Goal: Transaction & Acquisition: Purchase product/service

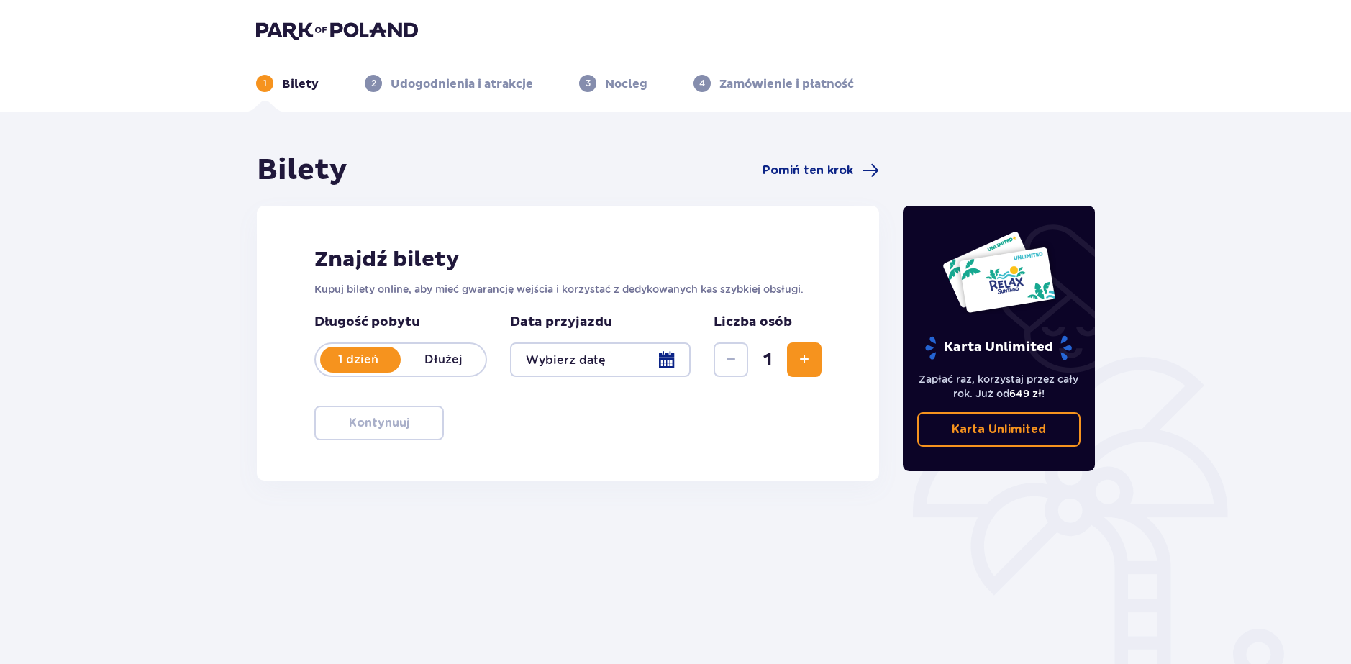
type input "11.10.25"
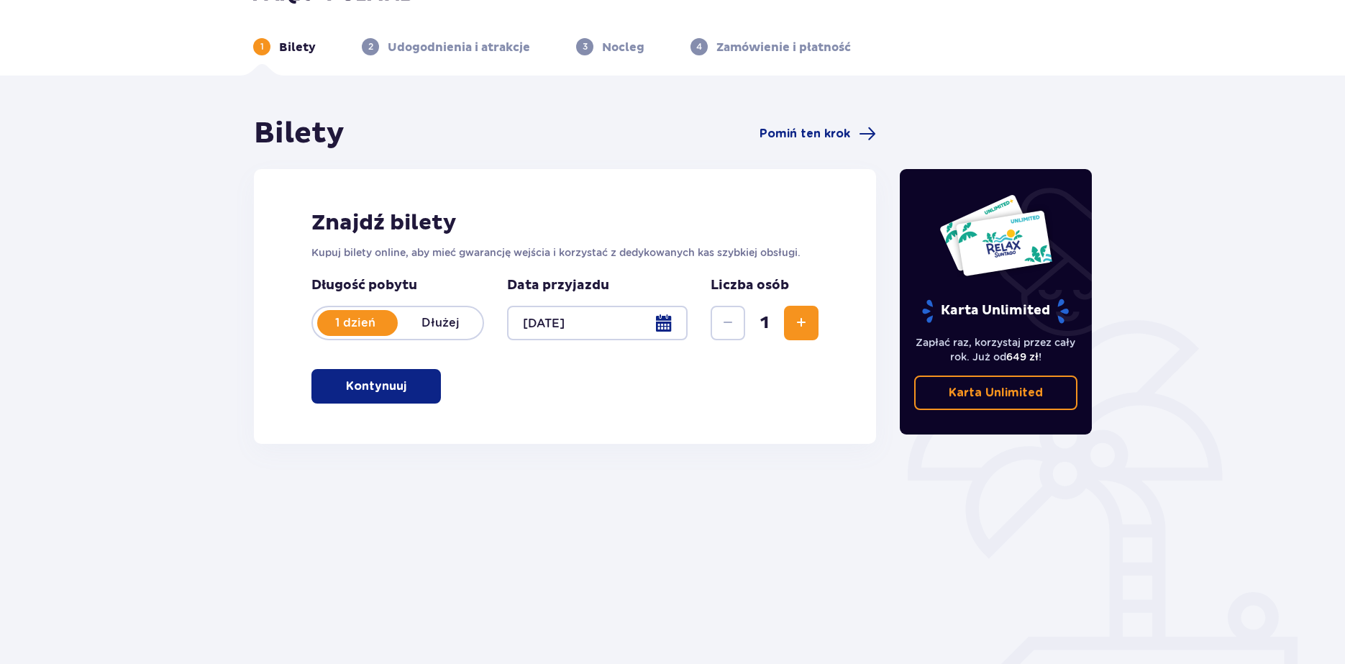
scroll to position [69, 0]
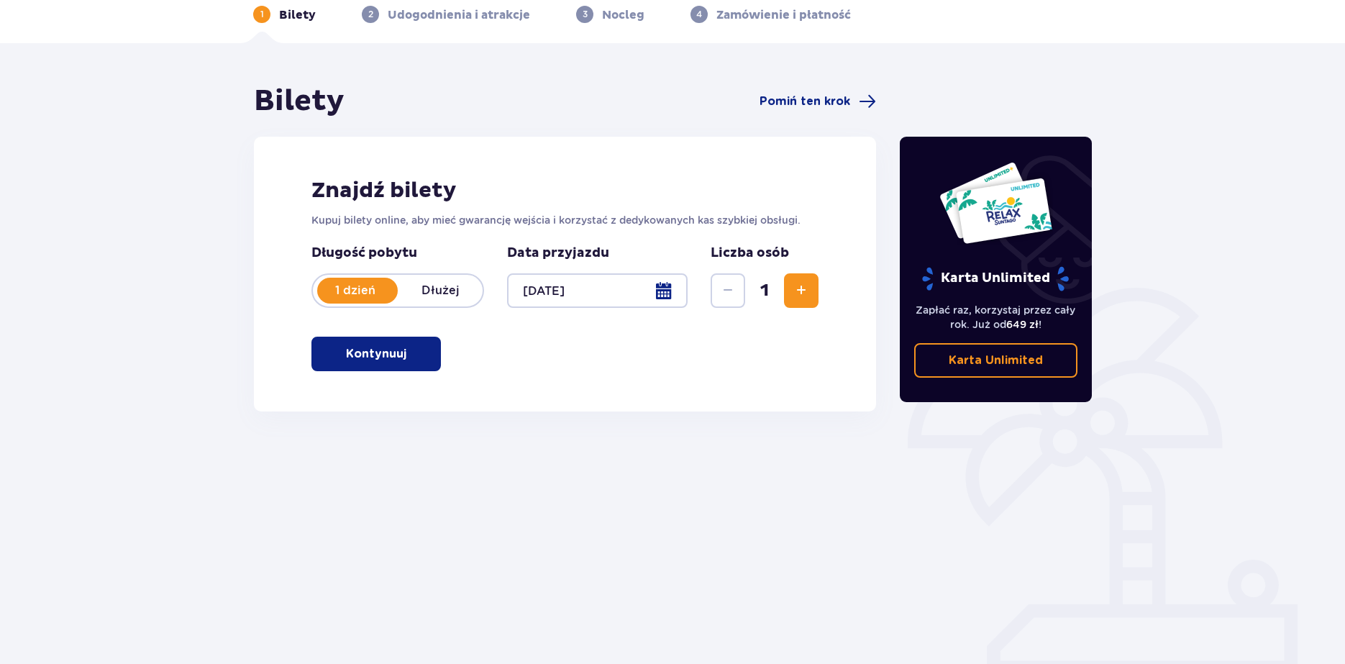
click at [391, 362] on p "Kontynuuj" at bounding box center [376, 354] width 60 height 16
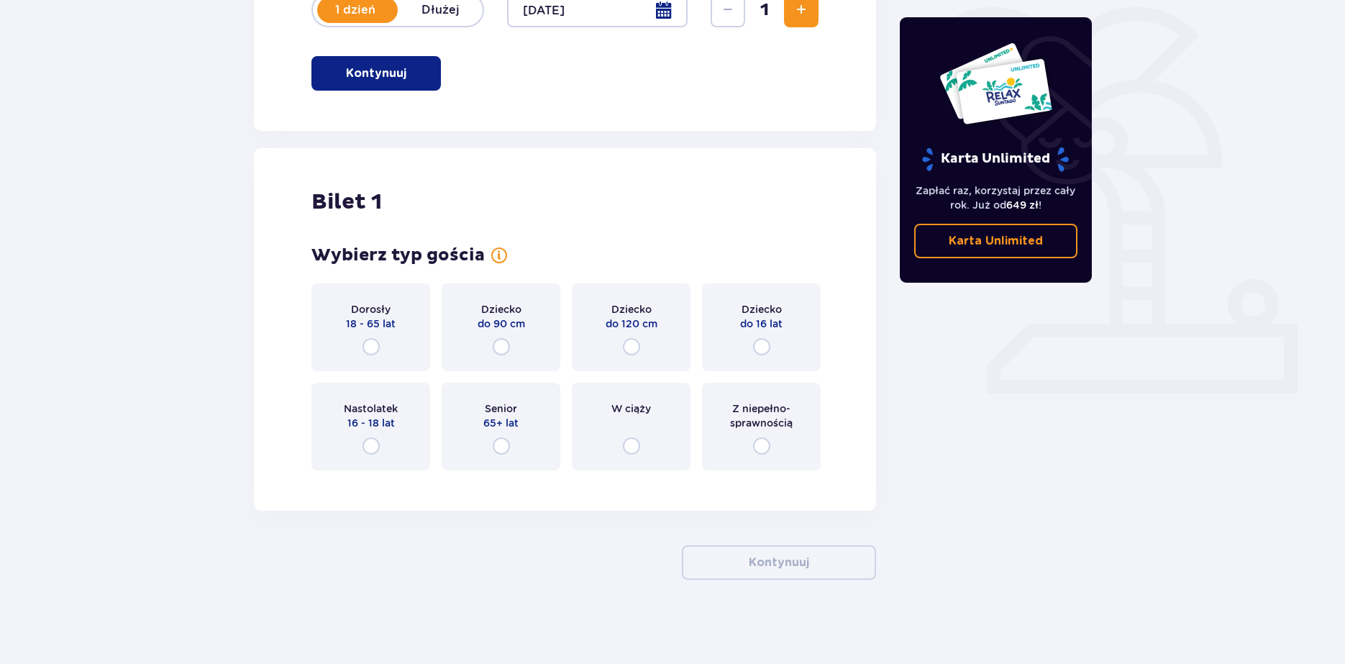
scroll to position [352, 0]
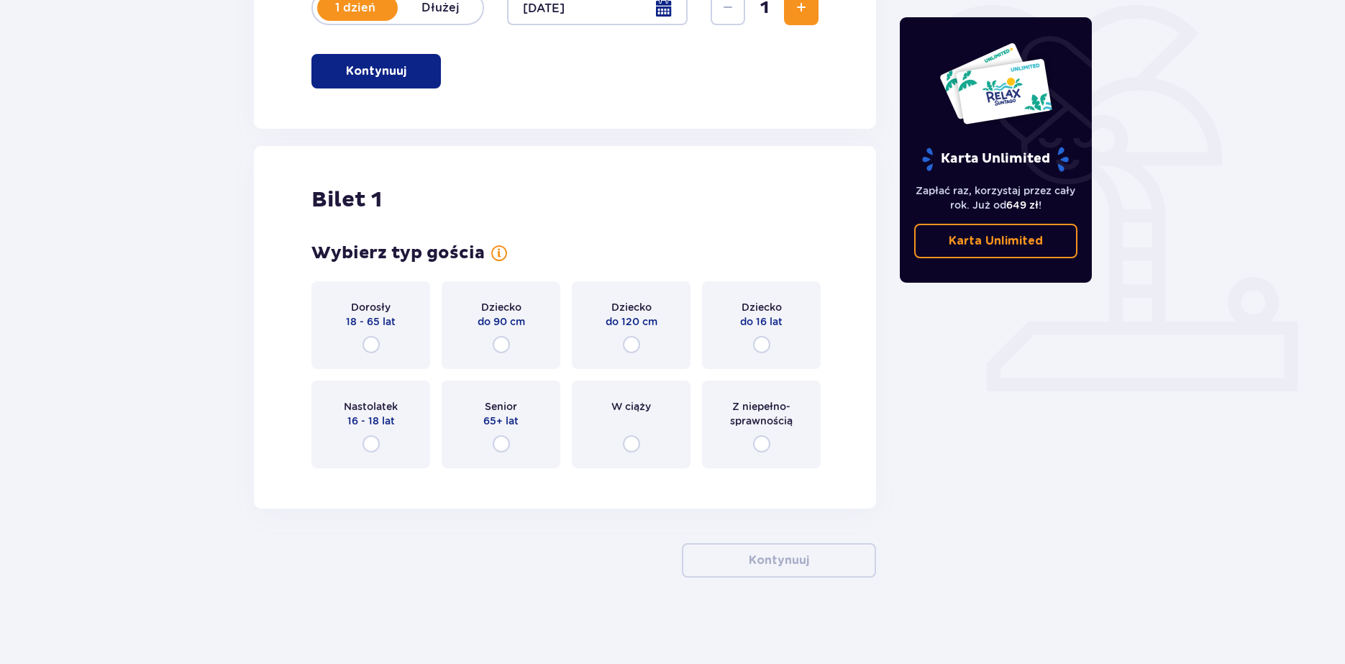
click at [388, 357] on div "Dorosły 18 - 65 lat" at bounding box center [370, 325] width 119 height 88
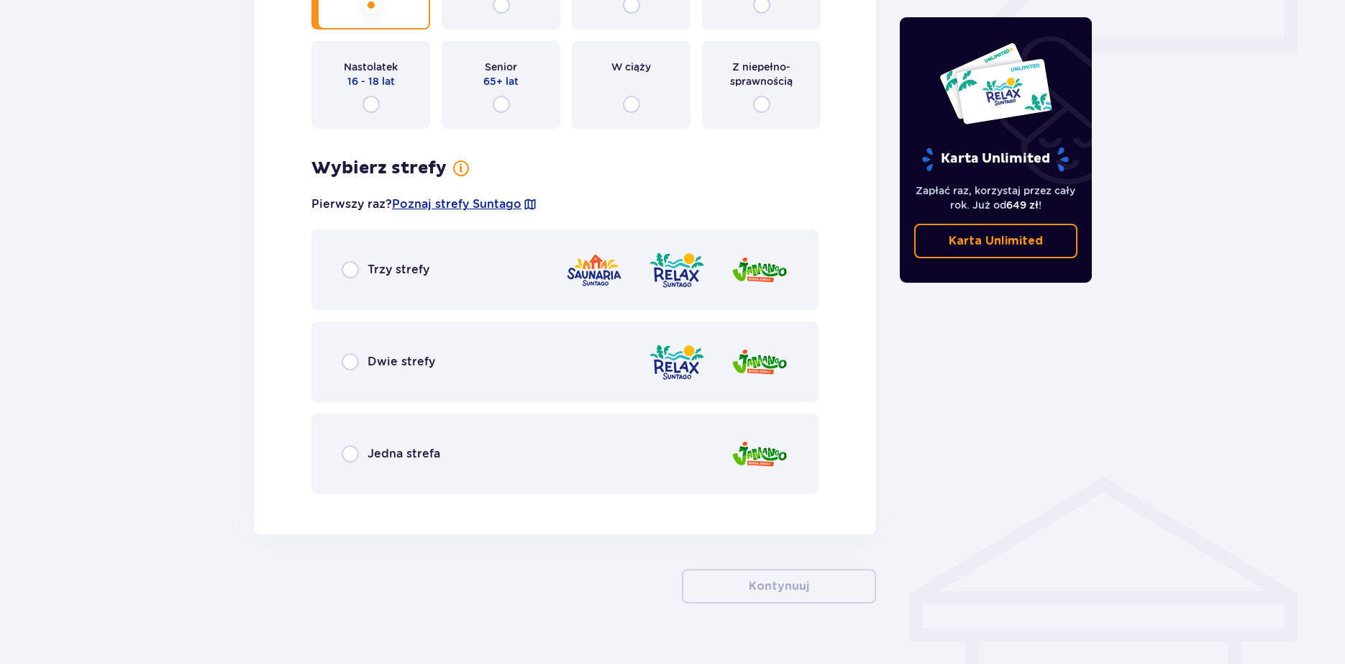
scroll to position [717, 0]
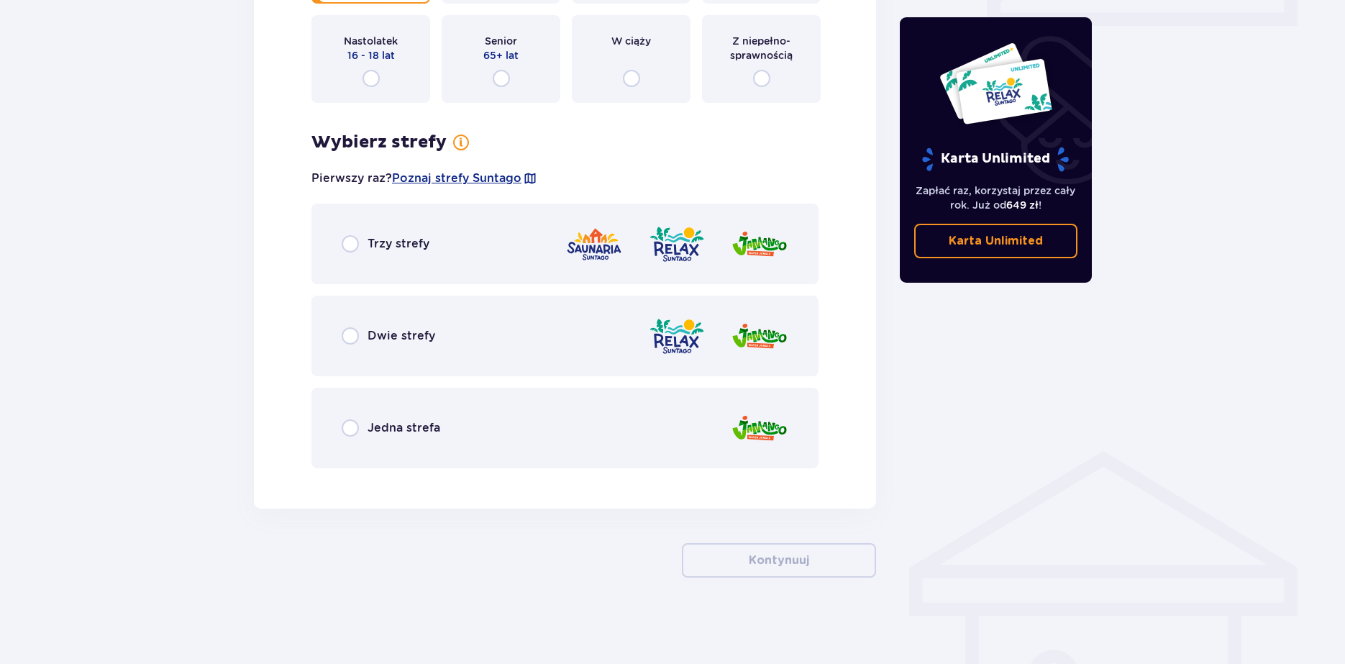
click at [369, 251] on span "Trzy strefy" at bounding box center [399, 244] width 62 height 16
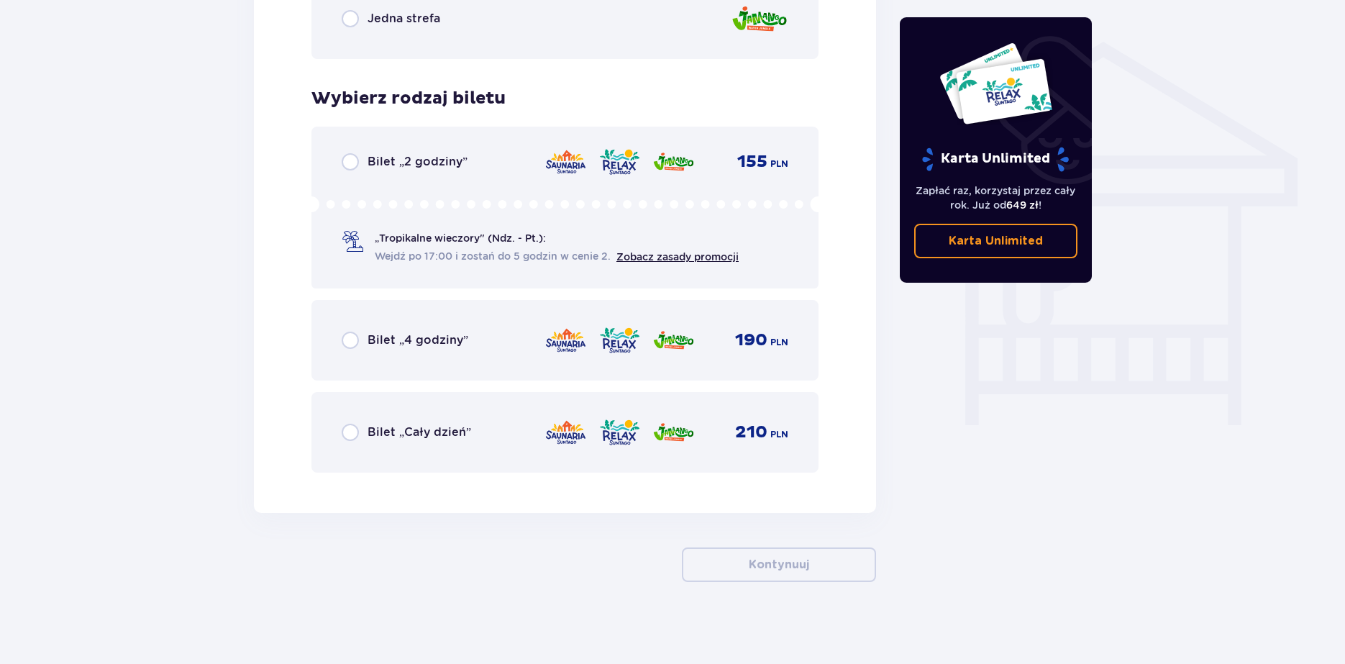
scroll to position [1131, 0]
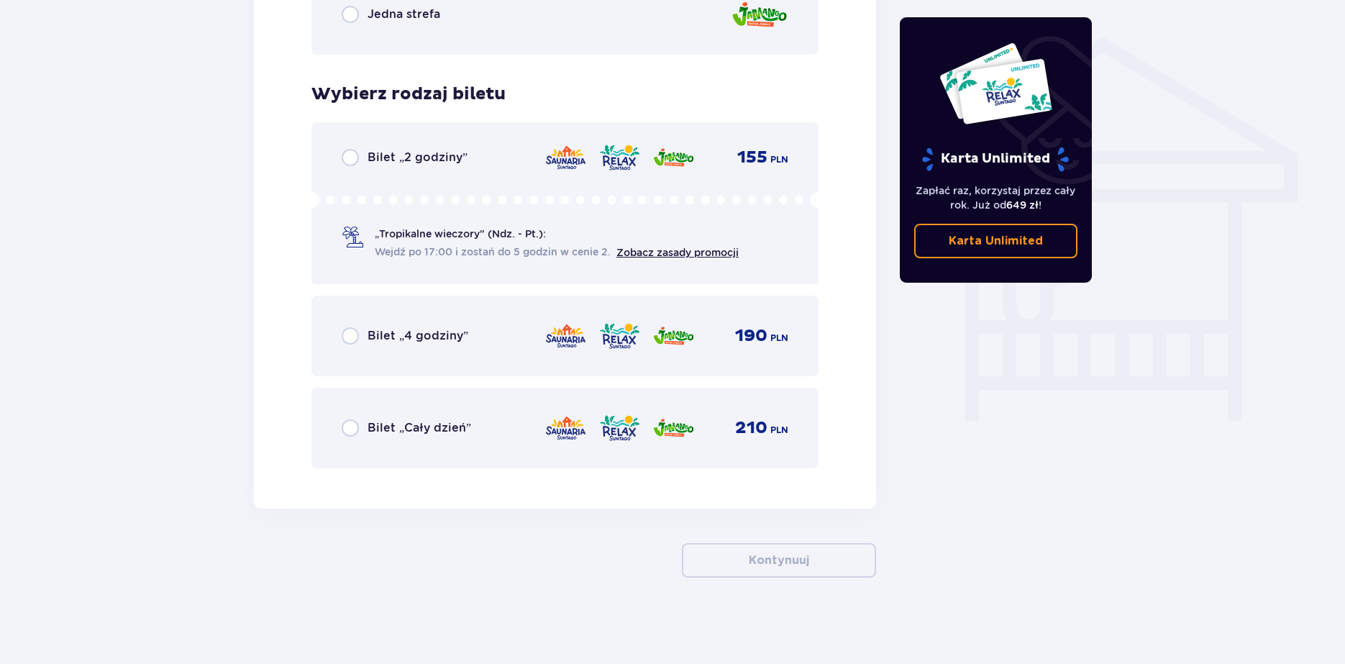
click at [438, 427] on span "Bilet „Cały dzień”" at bounding box center [420, 428] width 104 height 16
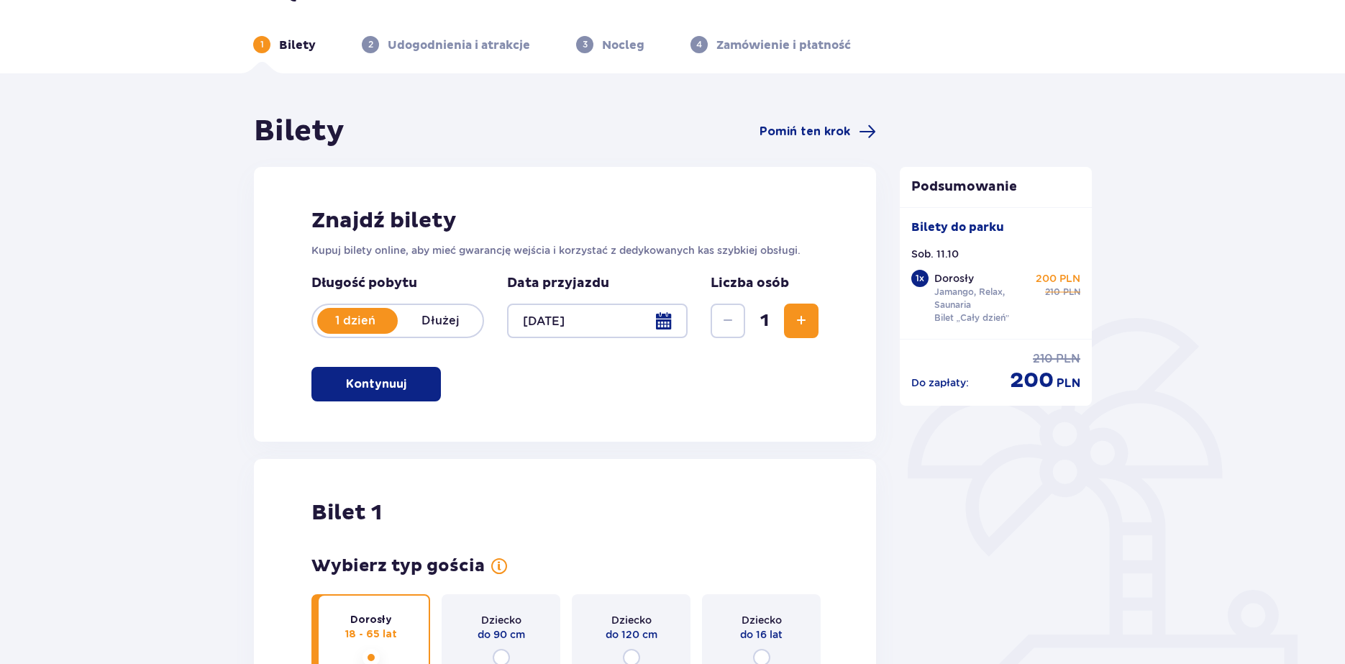
scroll to position [0, 0]
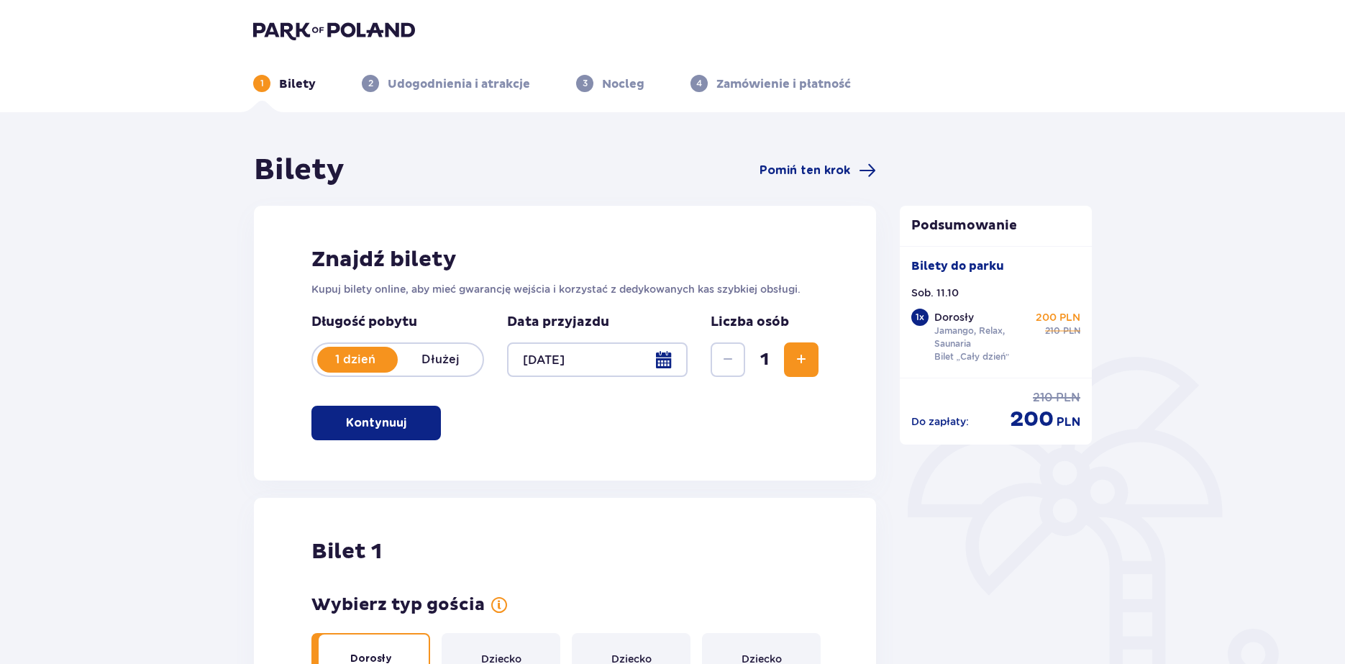
click at [737, 425] on div "Znajdź bilety Kupuj bilety online, aby mieć gwarancję wejścia i korzystać z ded…" at bounding box center [565, 343] width 622 height 275
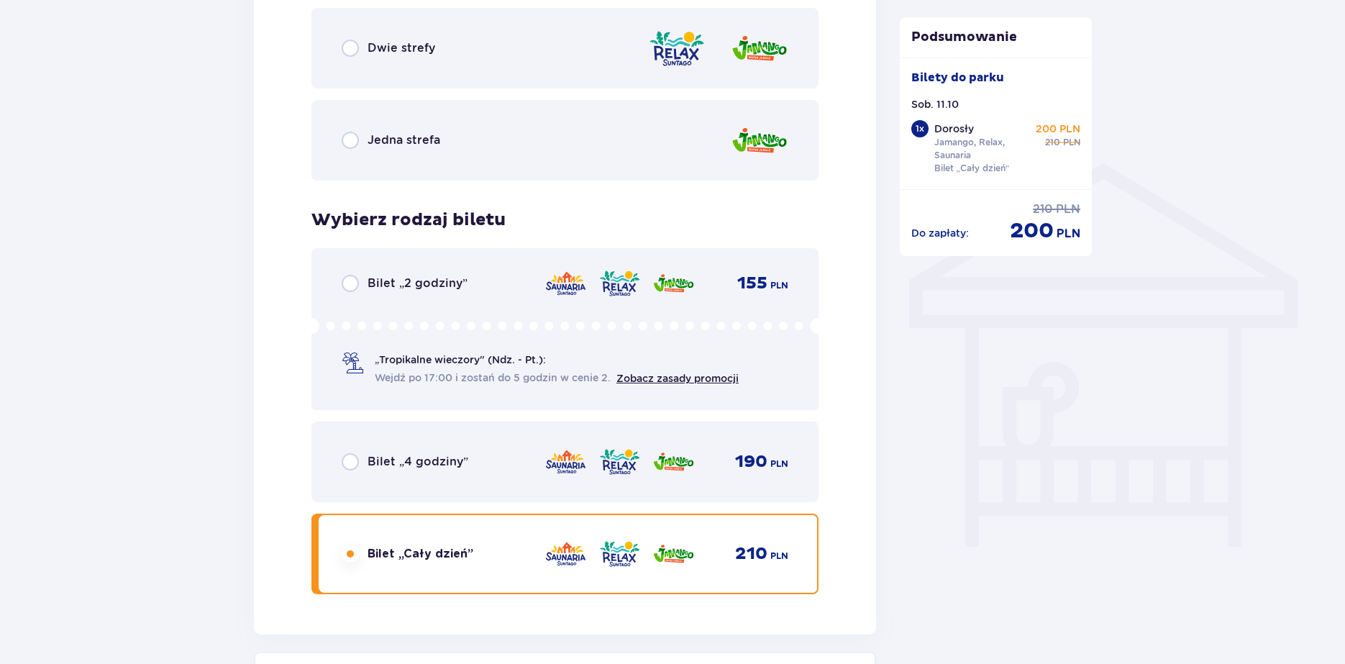
scroll to position [1007, 0]
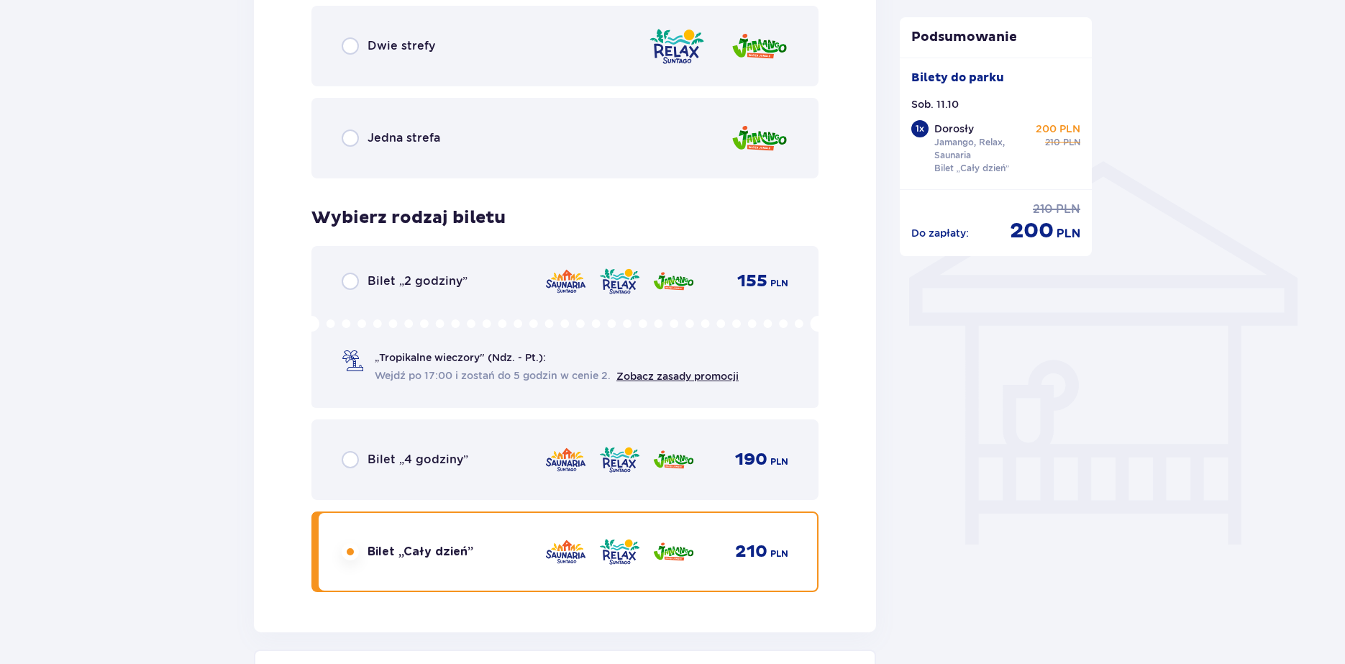
click at [496, 360] on span "„Tropikalne wieczory" (Ndz. - Pt.):" at bounding box center [460, 357] width 171 height 14
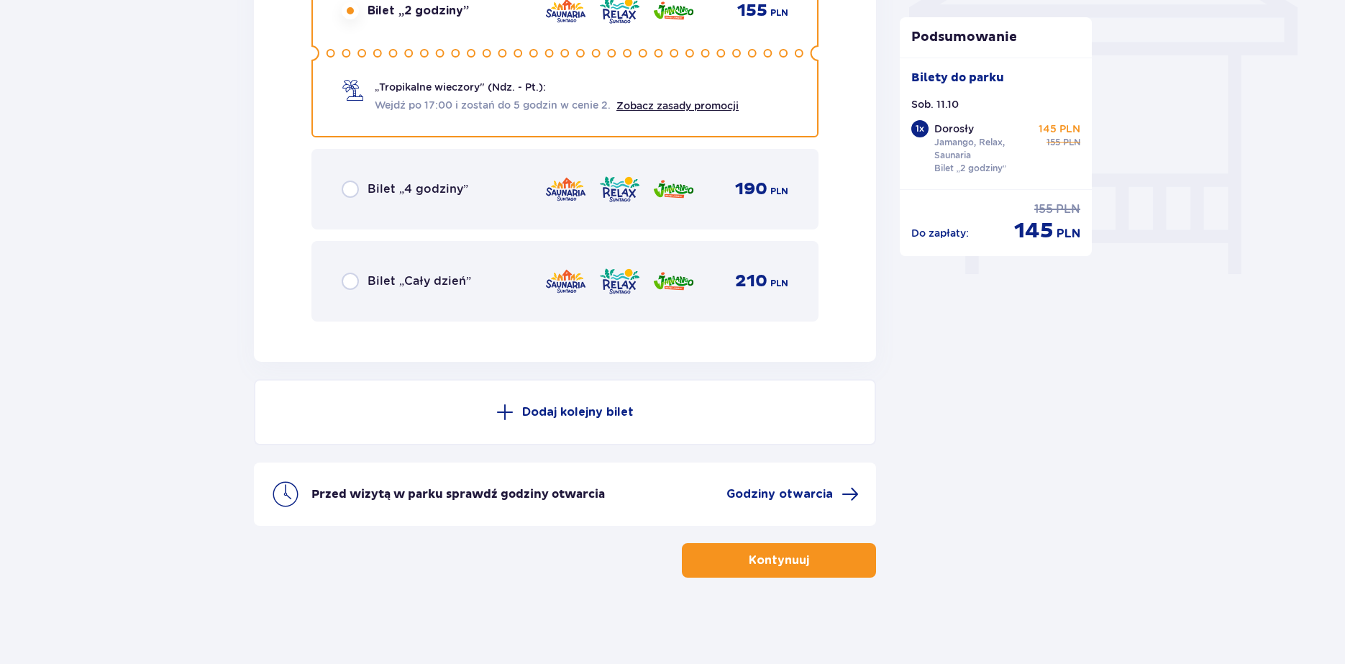
click at [460, 295] on div "Bilet „Cały dzień” 210 PLN" at bounding box center [565, 281] width 447 height 30
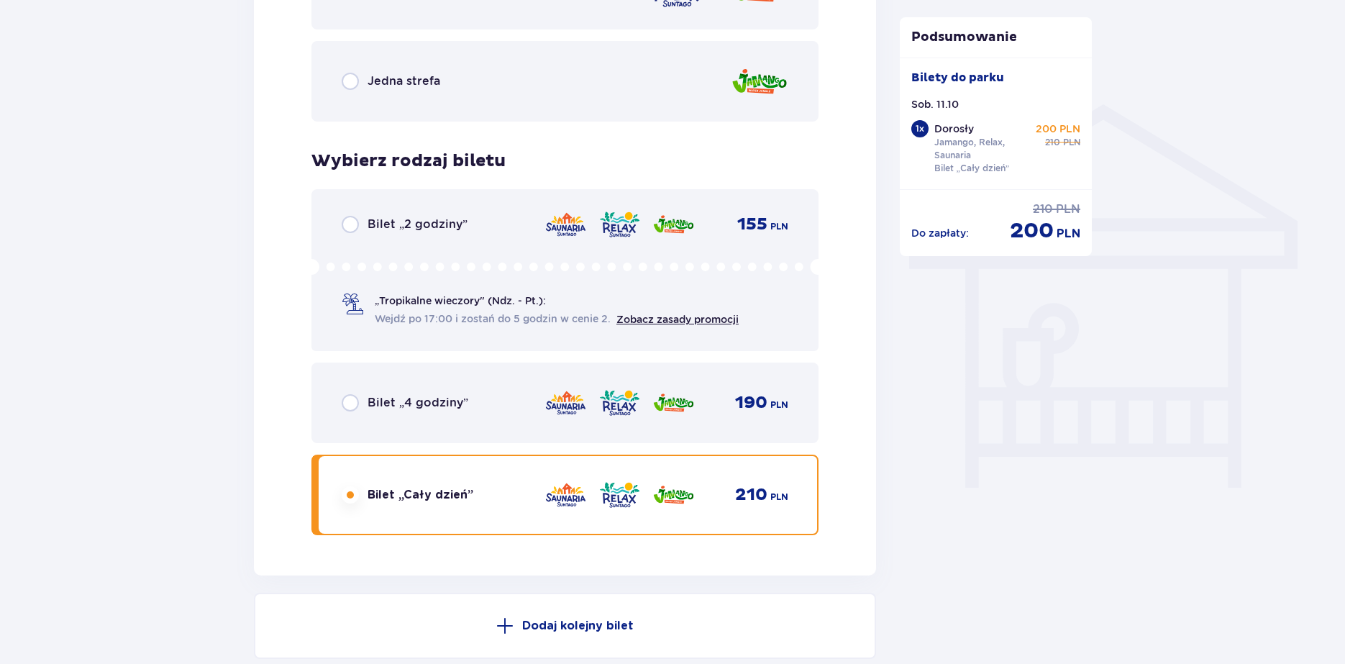
scroll to position [1062, 0]
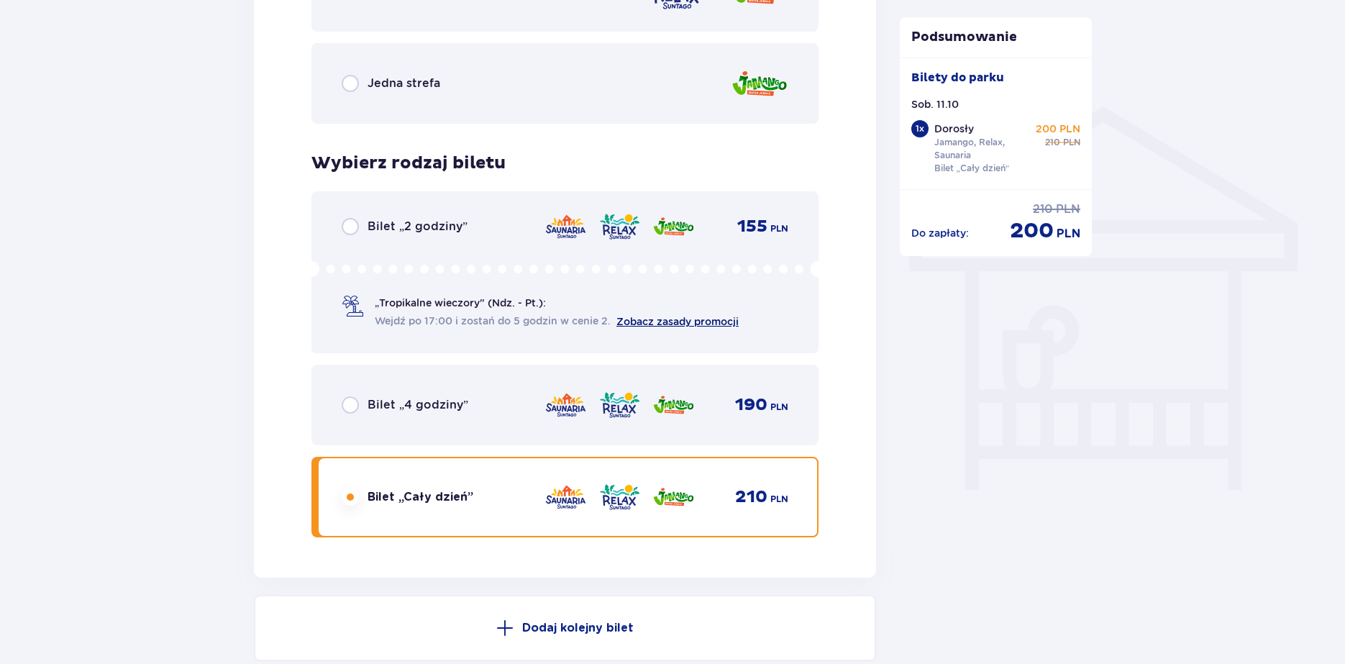
click at [648, 324] on link "Zobacz zasady promocji" at bounding box center [678, 322] width 122 height 12
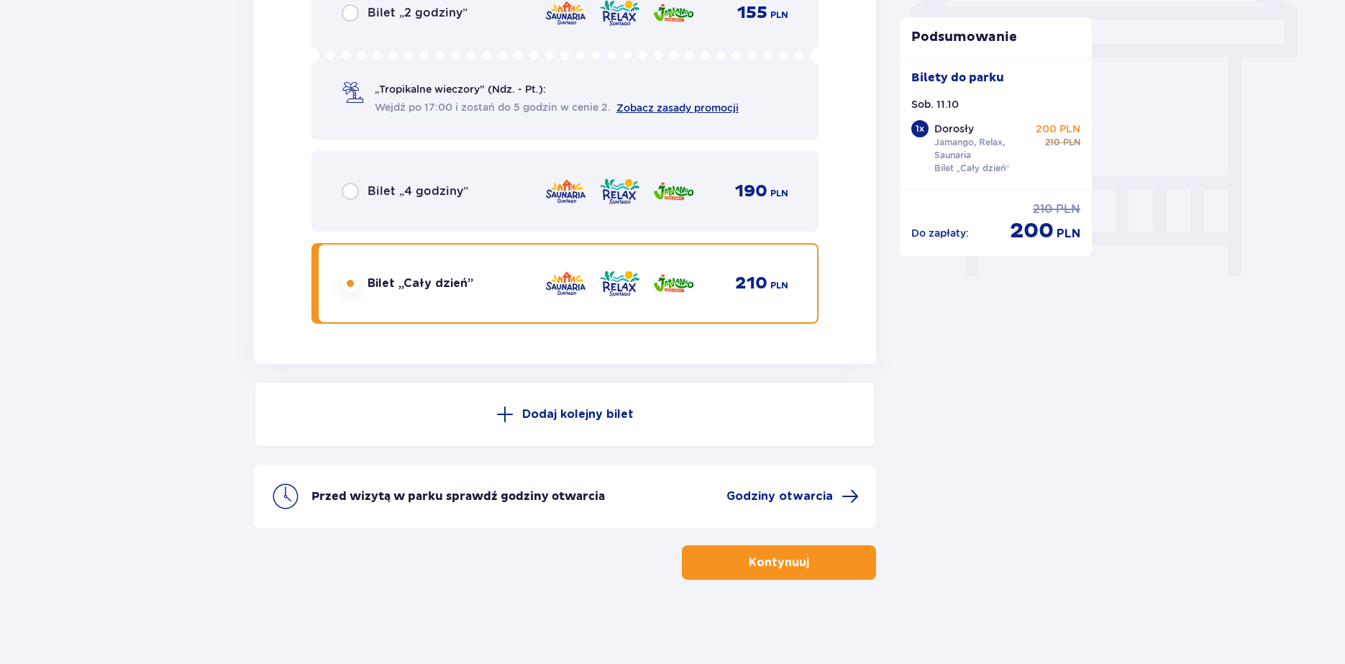
scroll to position [1278, 0]
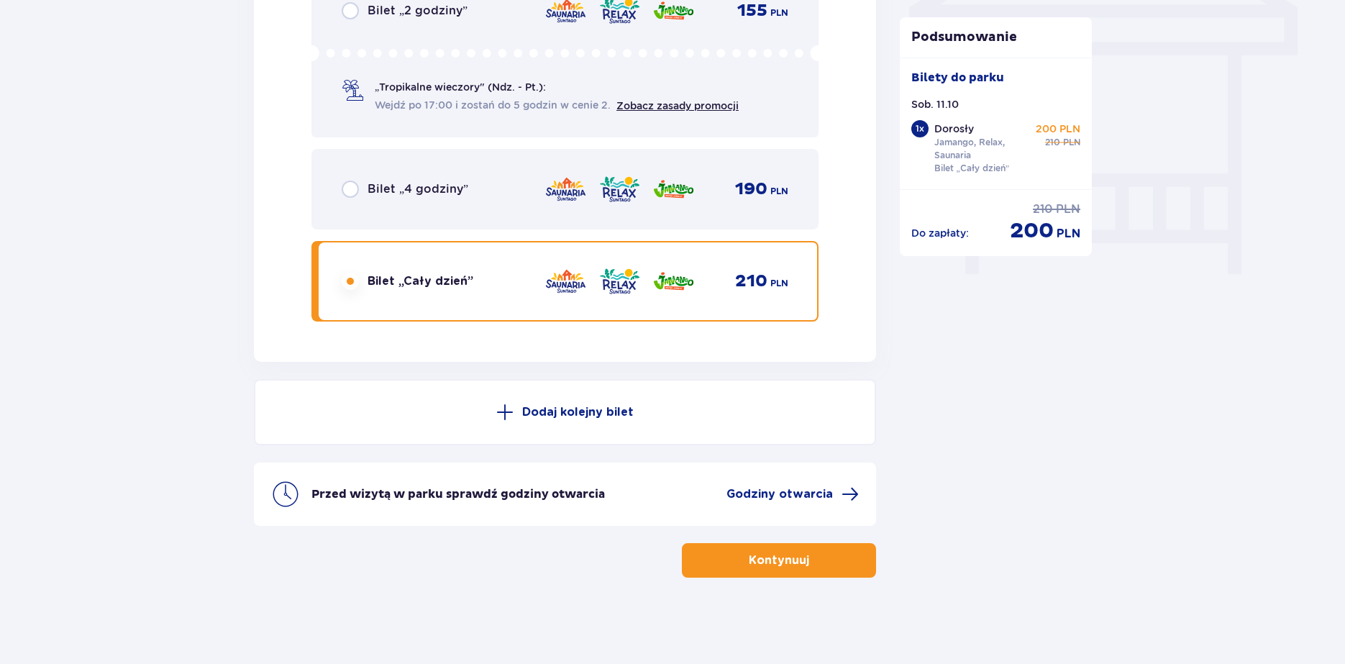
click at [796, 569] on button "Kontynuuj" at bounding box center [779, 560] width 194 height 35
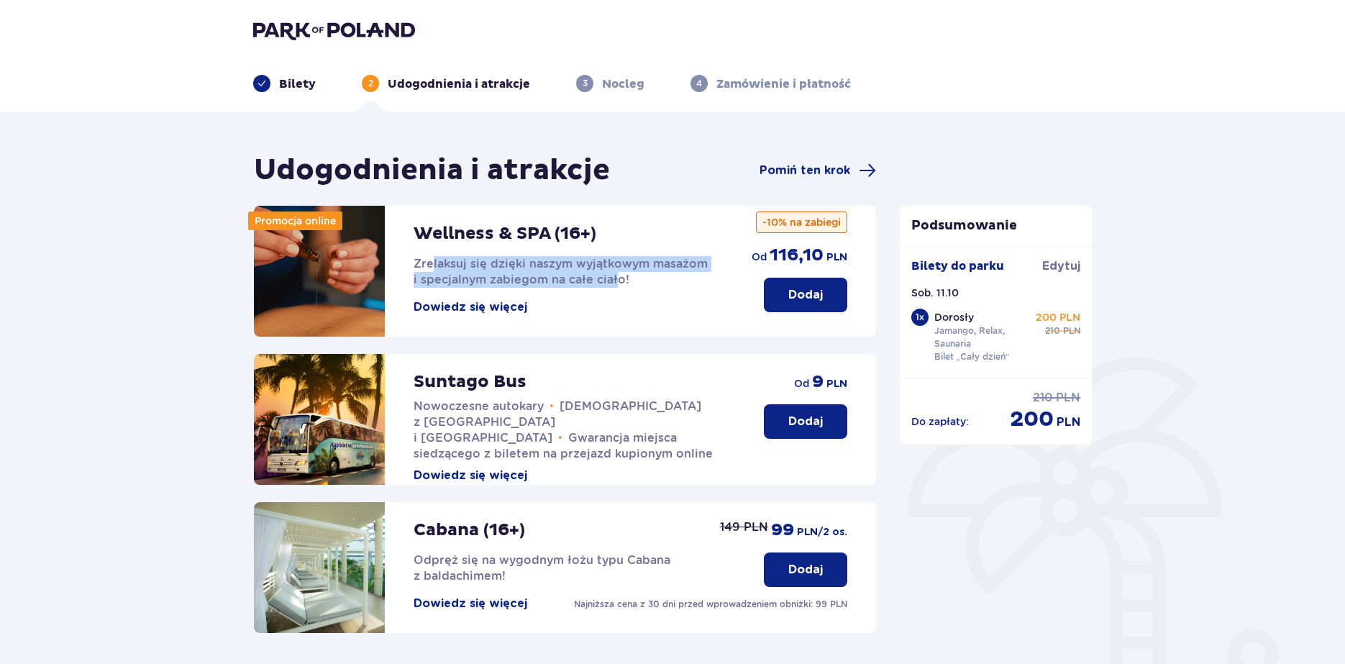
drag, startPoint x: 432, startPoint y: 265, endPoint x: 618, endPoint y: 281, distance: 186.2
click at [619, 281] on span "Zrelaksuj się dzięki naszym wyjątkowym masażom i specjalnym zabiegom na całe ci…" at bounding box center [561, 271] width 294 height 29
click at [618, 281] on span "Zrelaksuj się dzięki naszym wyjątkowym masażom i specjalnym zabiegom na całe ci…" at bounding box center [561, 271] width 294 height 29
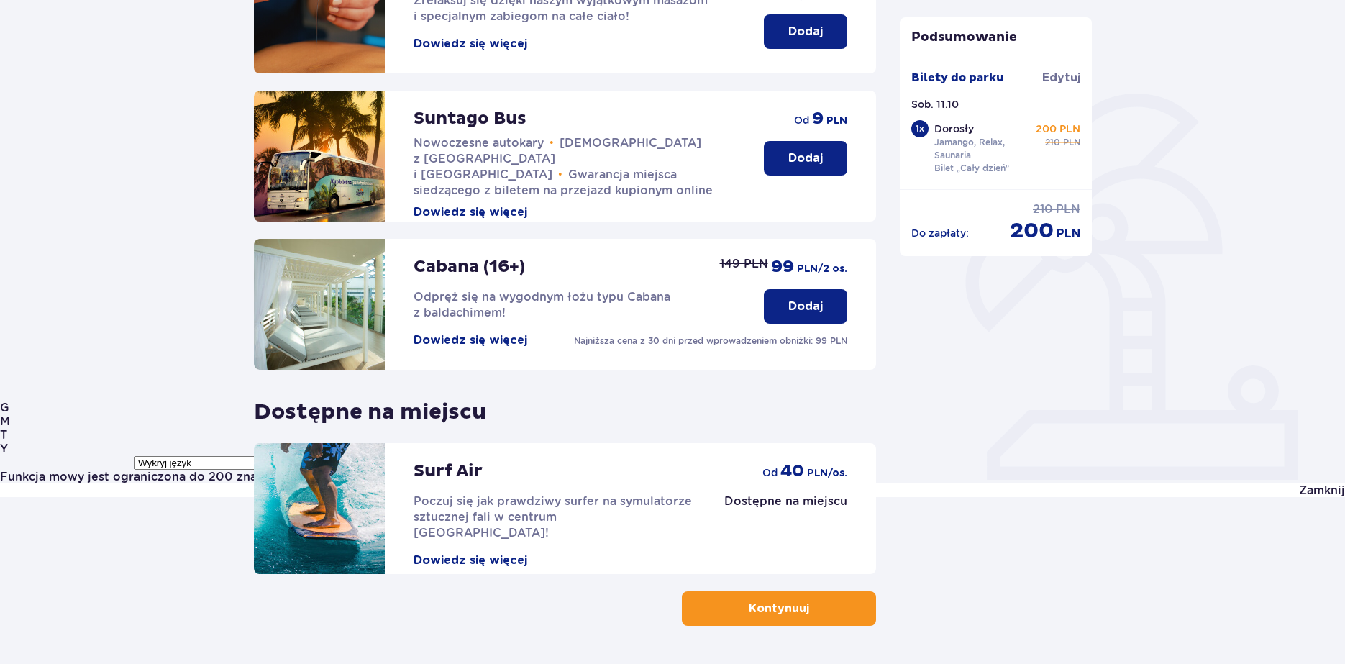
scroll to position [311, 0]
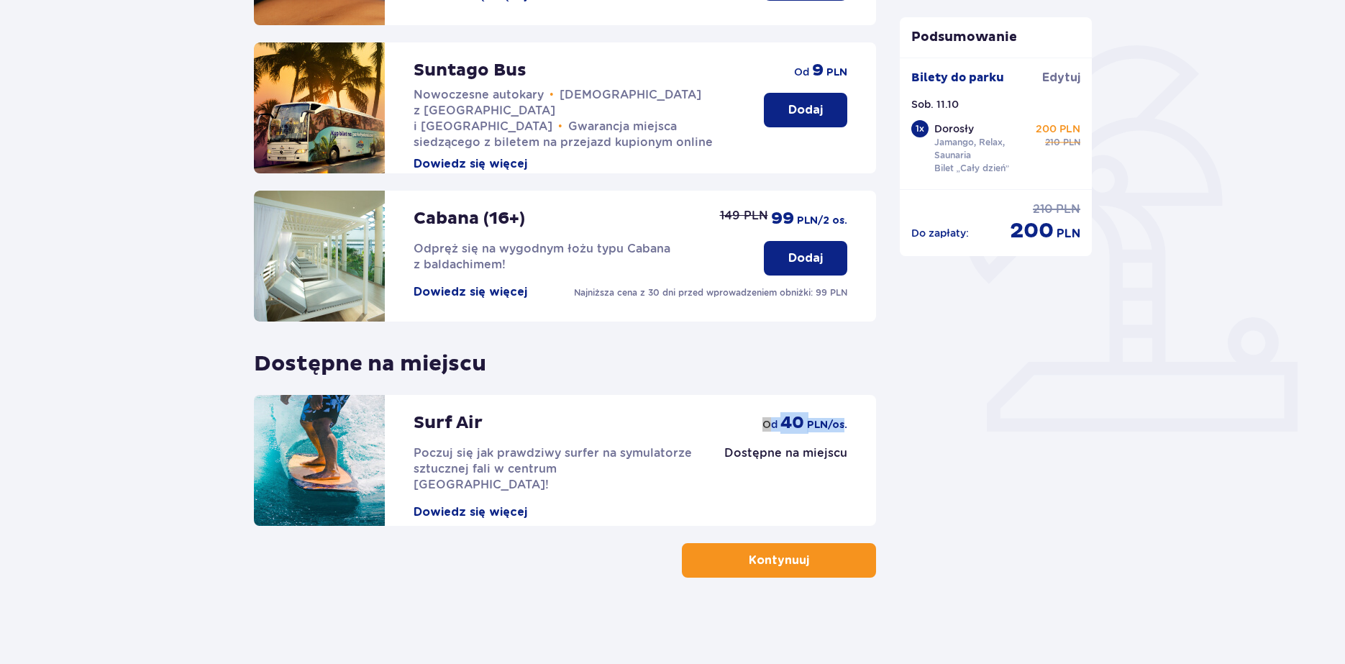
drag, startPoint x: 758, startPoint y: 422, endPoint x: 845, endPoint y: 425, distance: 87.8
click at [845, 425] on div "Dostępne na miejscu od 40 PLN /os." at bounding box center [785, 428] width 123 height 66
click at [845, 425] on span "PLN /os." at bounding box center [827, 425] width 40 height 14
drag, startPoint x: 760, startPoint y: 425, endPoint x: 834, endPoint y: 428, distance: 74.9
click at [834, 428] on div "Dostępne na miejscu od 40 PLN /os." at bounding box center [785, 428] width 123 height 66
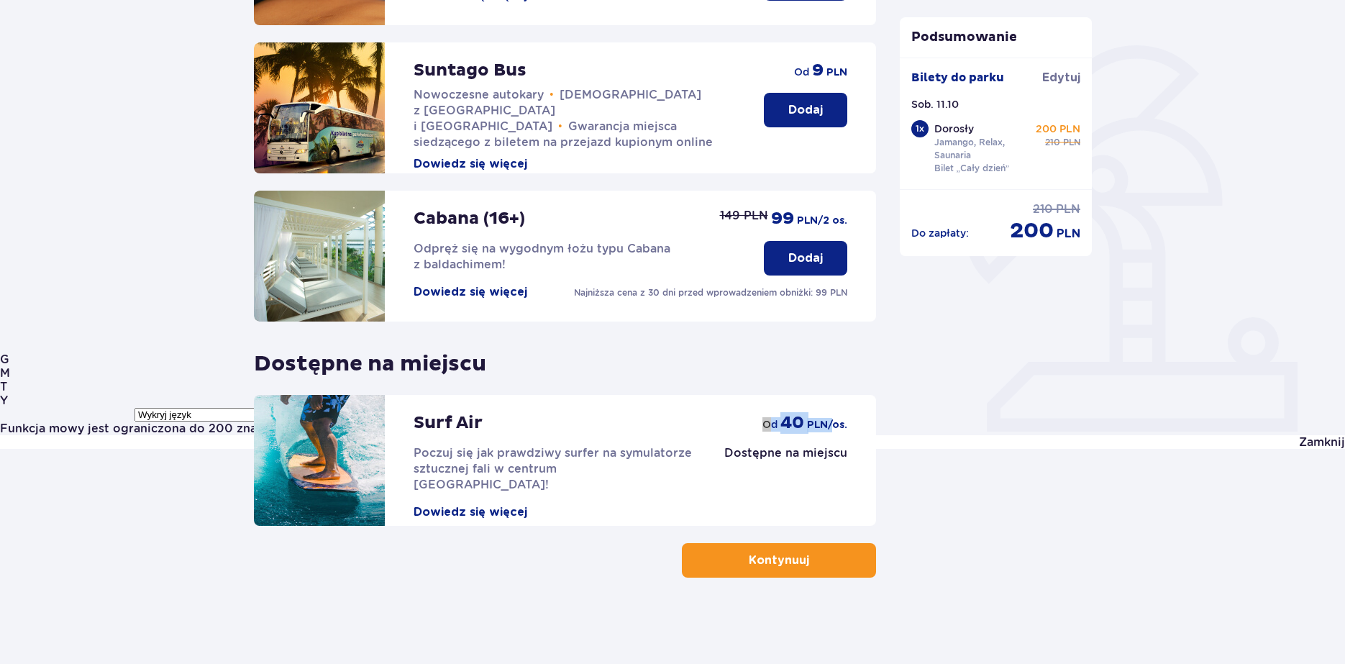
click at [834, 428] on span "PLN /os." at bounding box center [827, 425] width 40 height 14
click at [834, 543] on div "Udogodnienia i atrakcje Pomiń ten krok Promocja online Wellness & SPA (16+) Zre…" at bounding box center [565, 209] width 622 height 737
click at [829, 557] on button "Kontynuuj" at bounding box center [779, 560] width 194 height 35
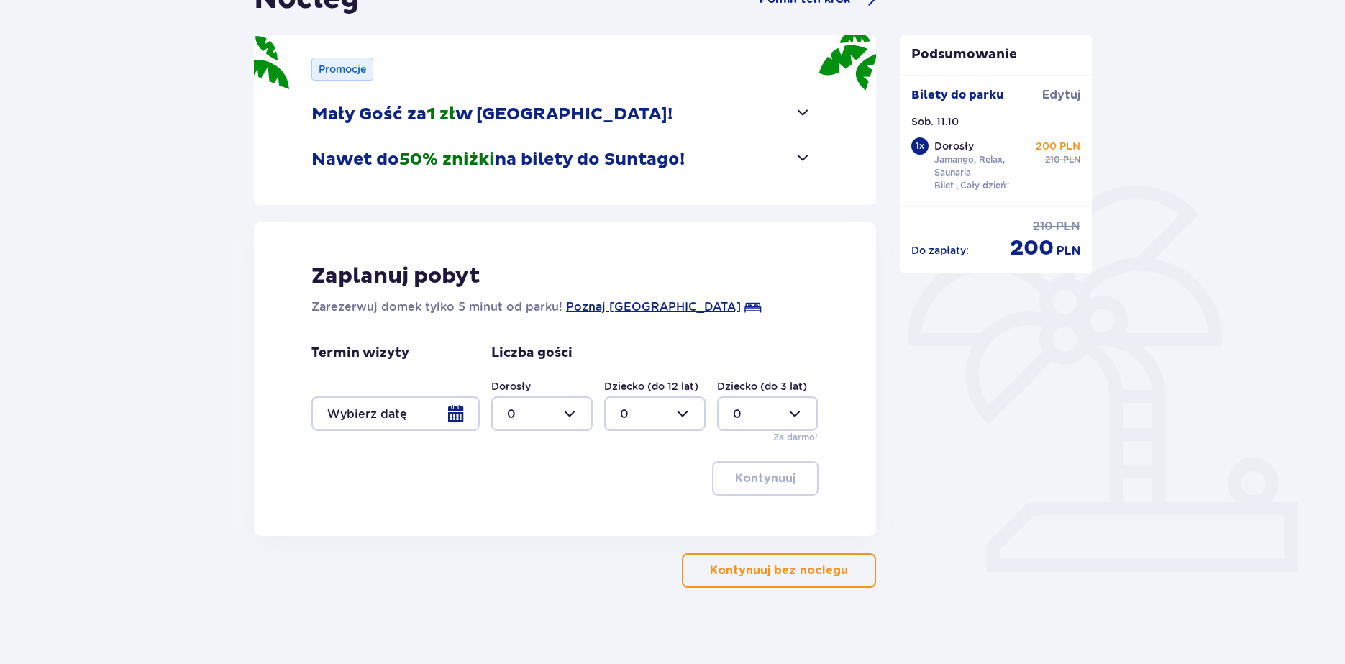
scroll to position [181, 0]
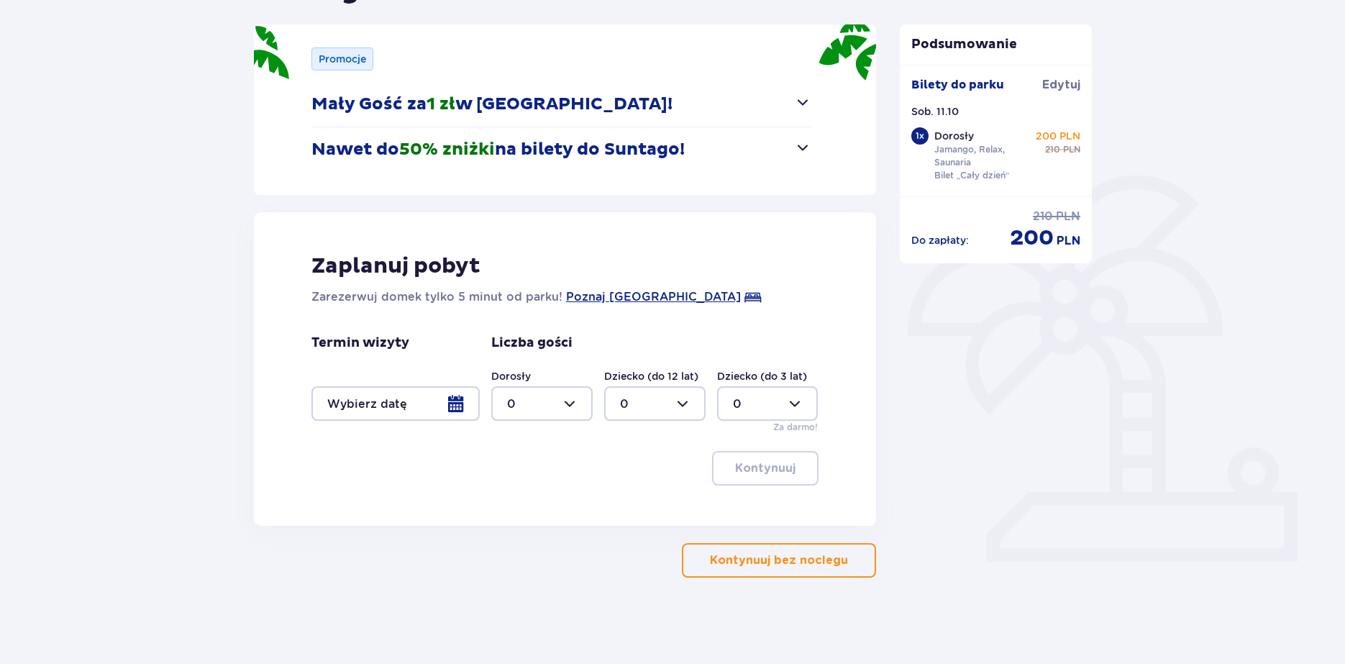
click at [799, 565] on p "Kontynuuj bez noclegu" at bounding box center [779, 560] width 138 height 16
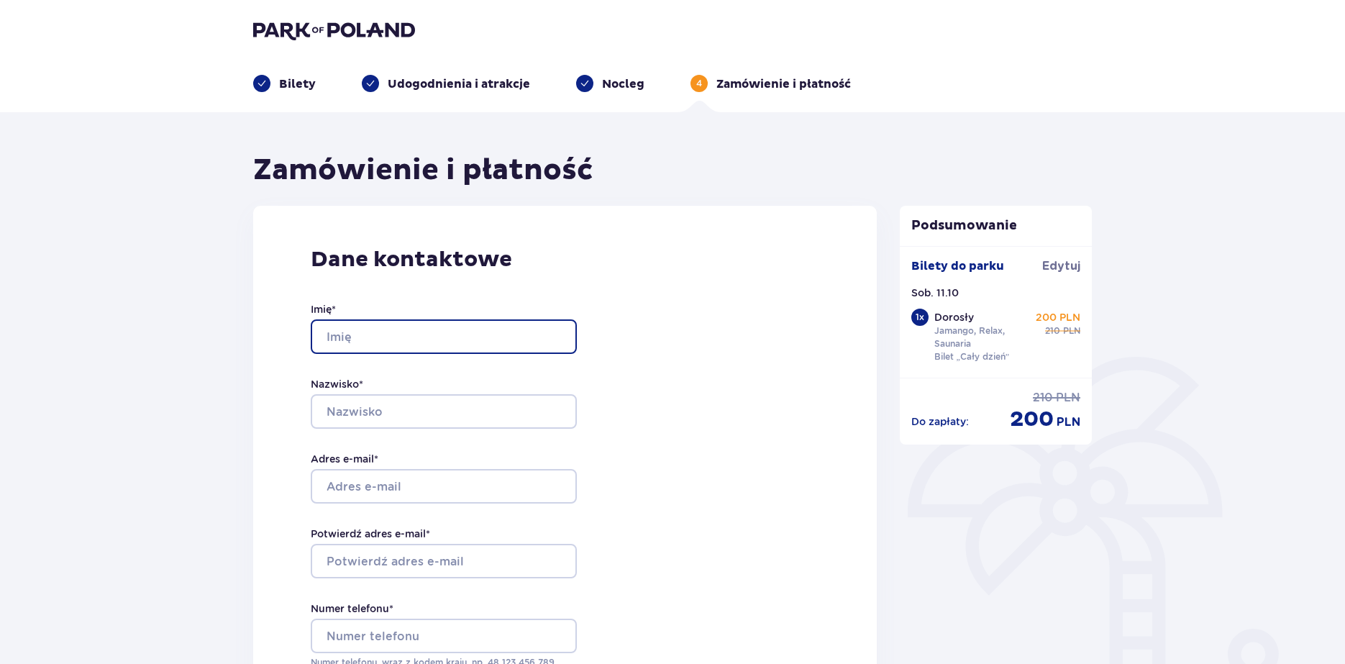
click at [474, 335] on input "Imię *" at bounding box center [444, 336] width 266 height 35
type input "Kacper"
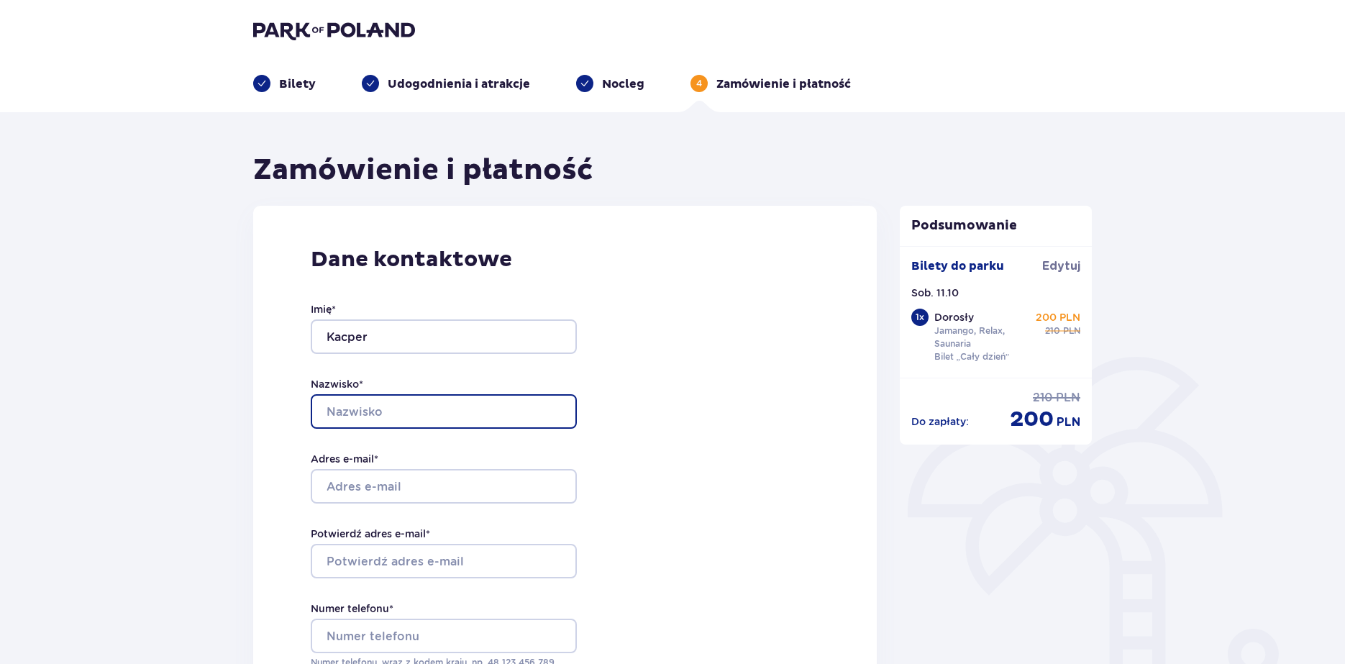
click at [437, 404] on input "Nazwisko *" at bounding box center [444, 411] width 266 height 35
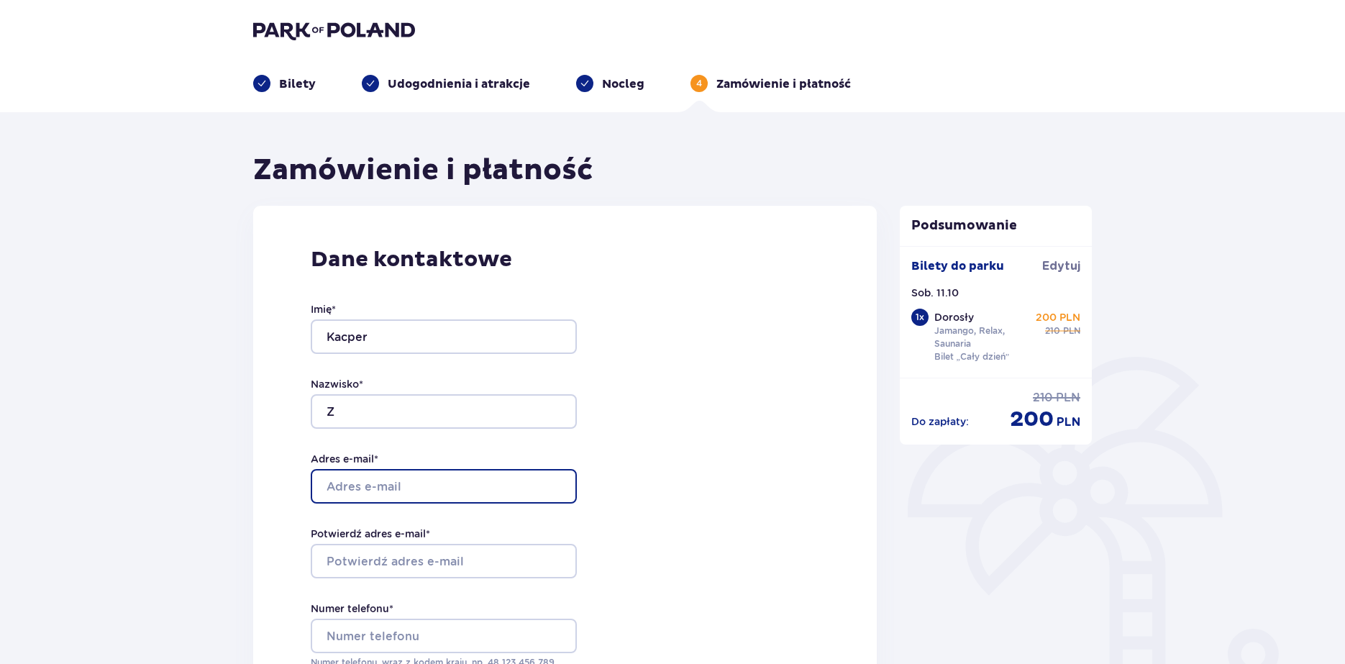
click at [410, 488] on input "Adres e-mail *" at bounding box center [444, 486] width 266 height 35
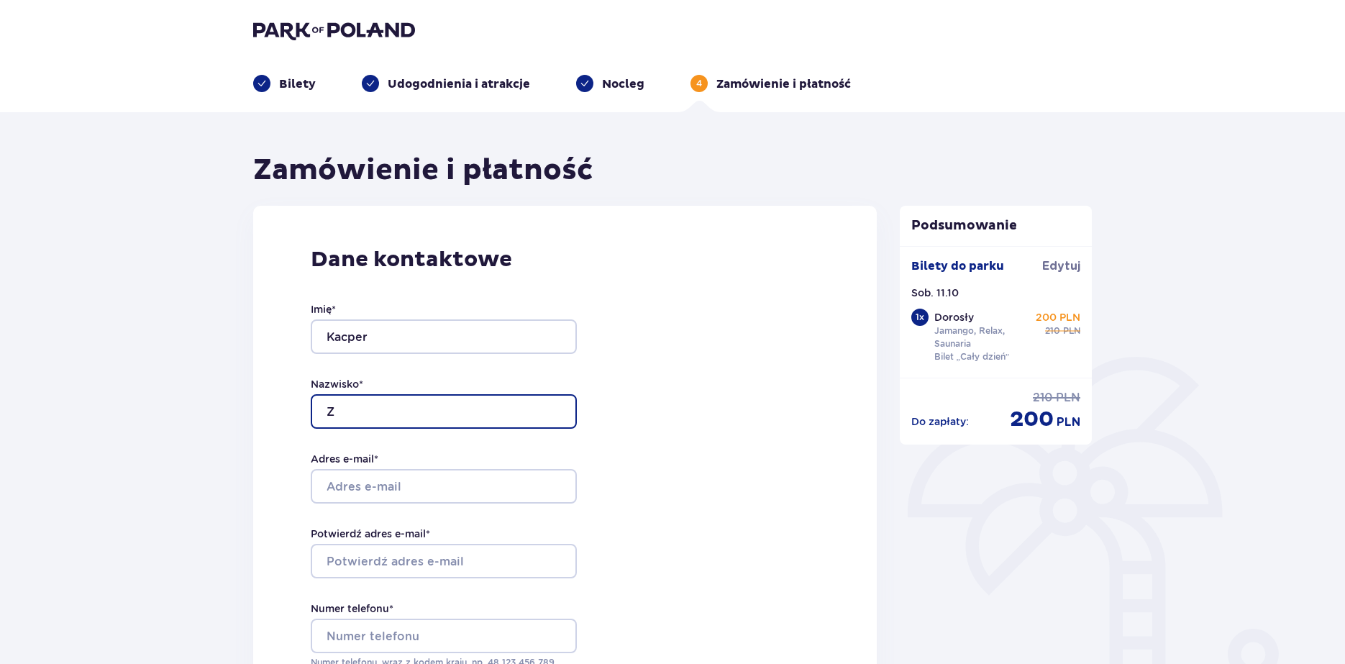
click at [340, 424] on input "Z" at bounding box center [444, 411] width 266 height 35
click at [357, 420] on input "Z" at bounding box center [444, 411] width 266 height 35
type input "Zapałacz"
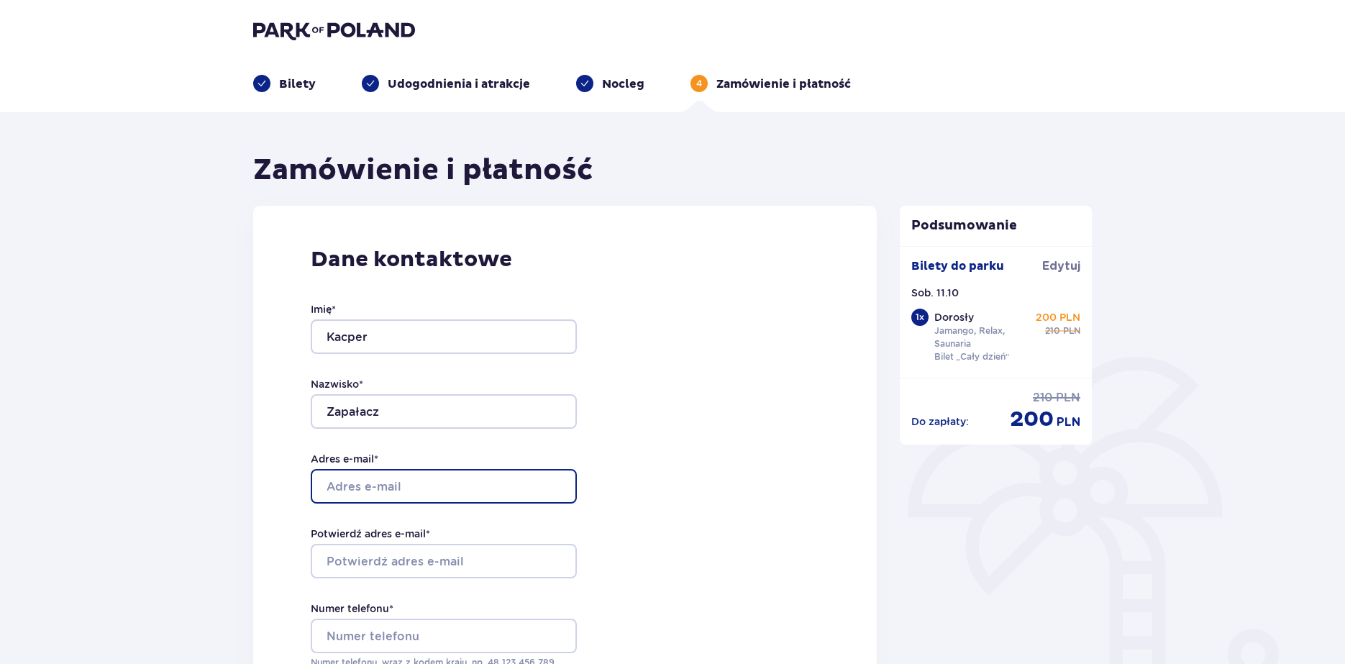
click at [404, 482] on input "Adres e-mail *" at bounding box center [444, 486] width 266 height 35
type input "zapalacz01@gmail.com"
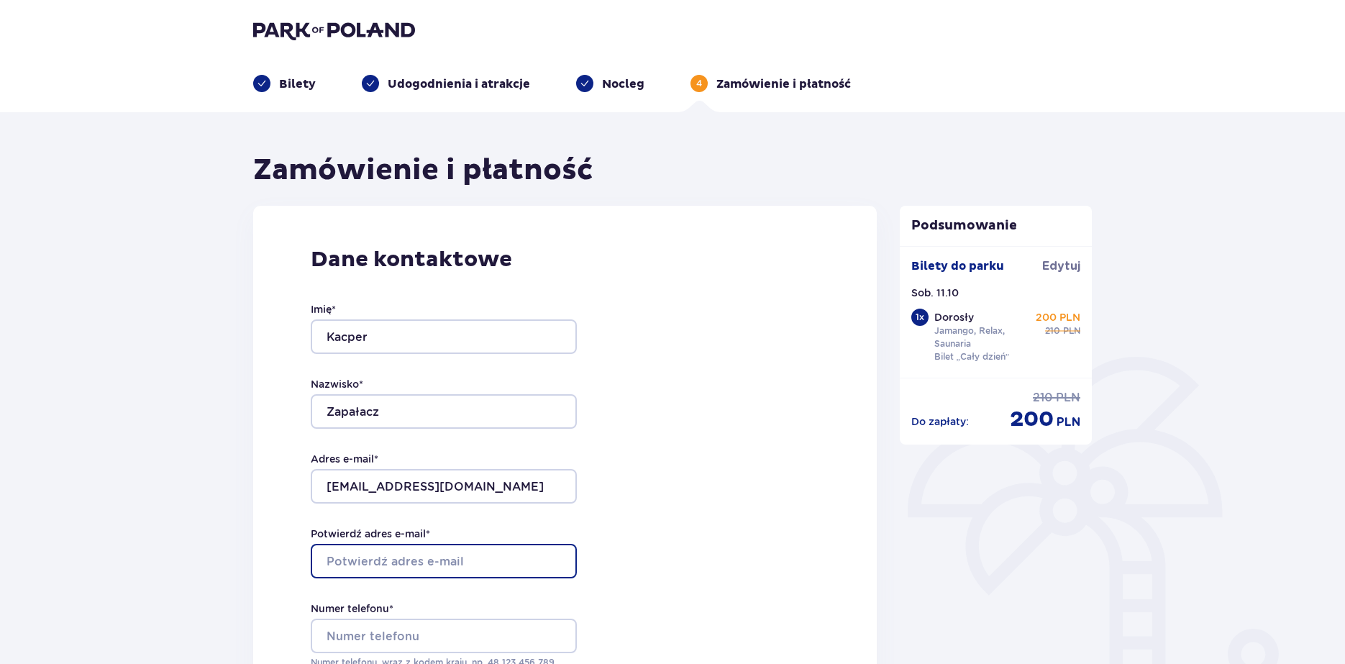
click at [403, 556] on input "Potwierdź adres e-mail *" at bounding box center [444, 561] width 266 height 35
type input "zapalacz01@gmail.com"
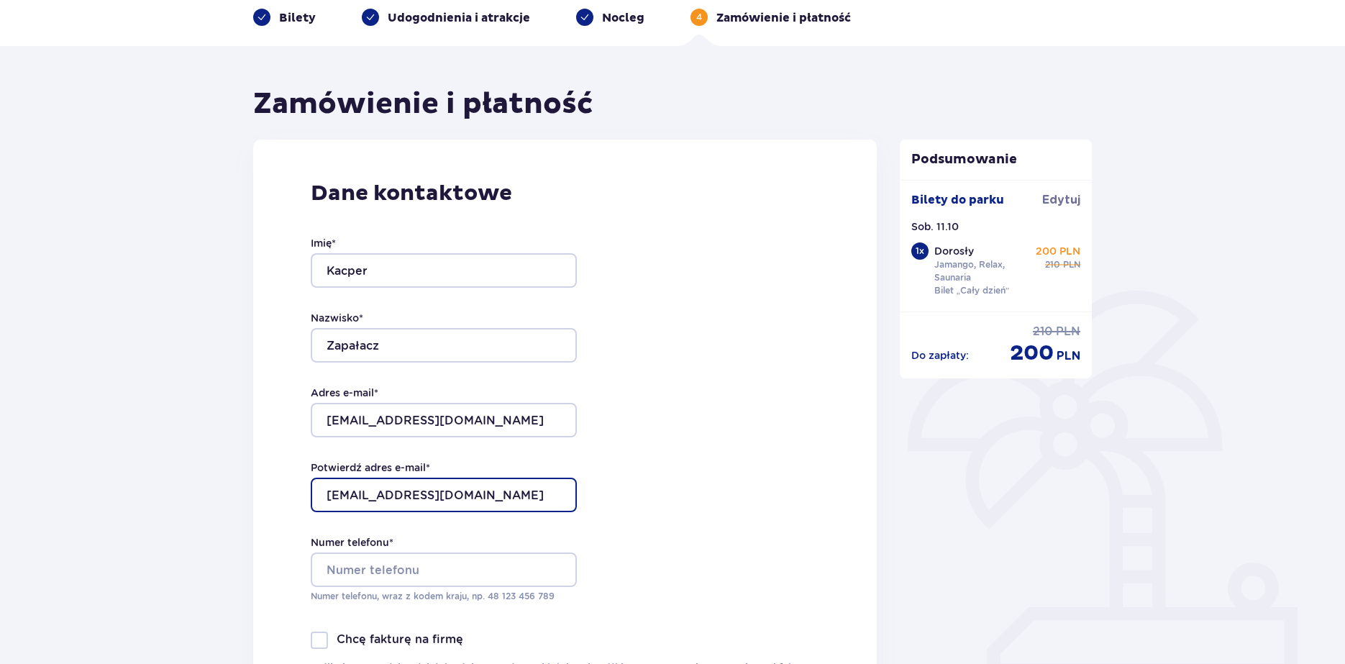
scroll to position [216, 0]
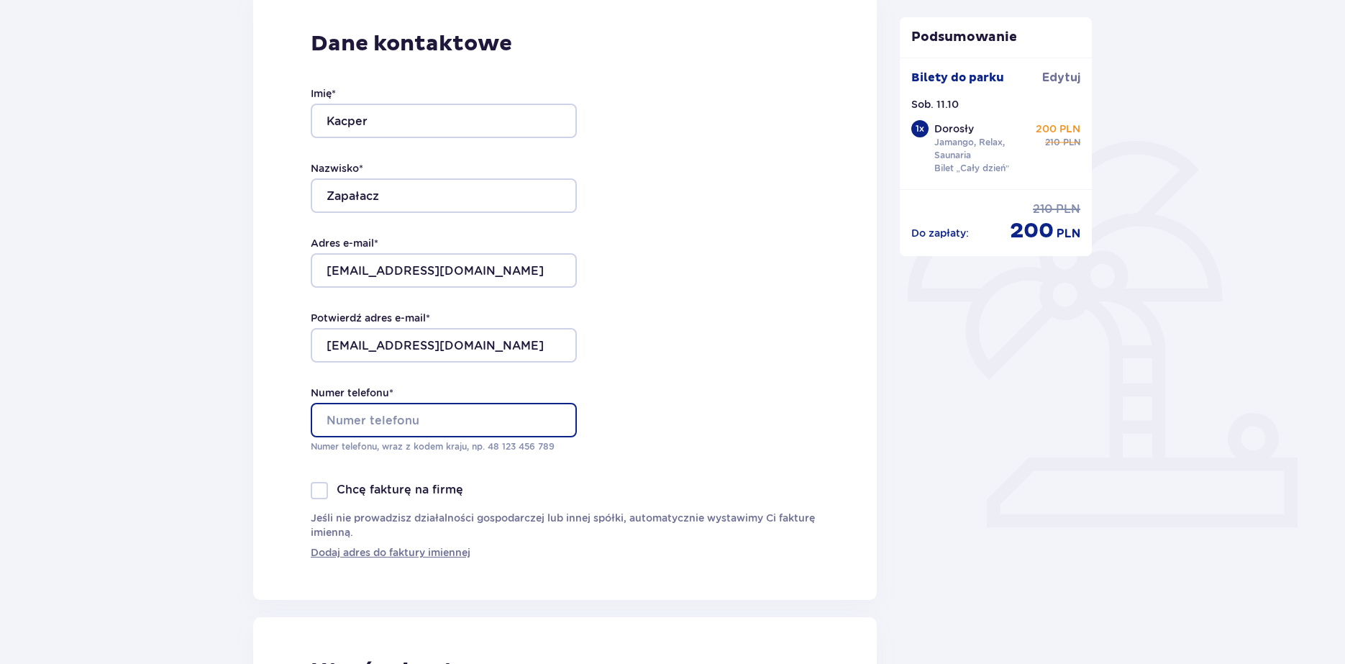
click at [403, 427] on input "Numer telefonu *" at bounding box center [444, 420] width 266 height 35
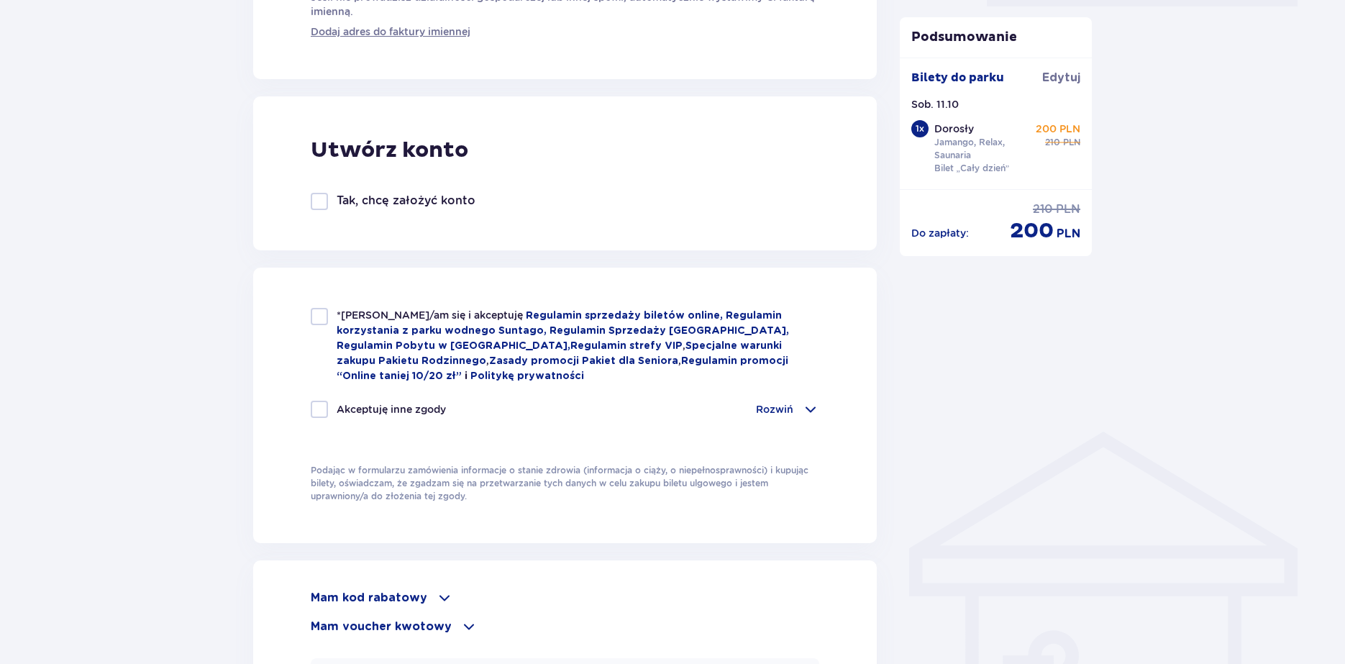
scroll to position [719, 0]
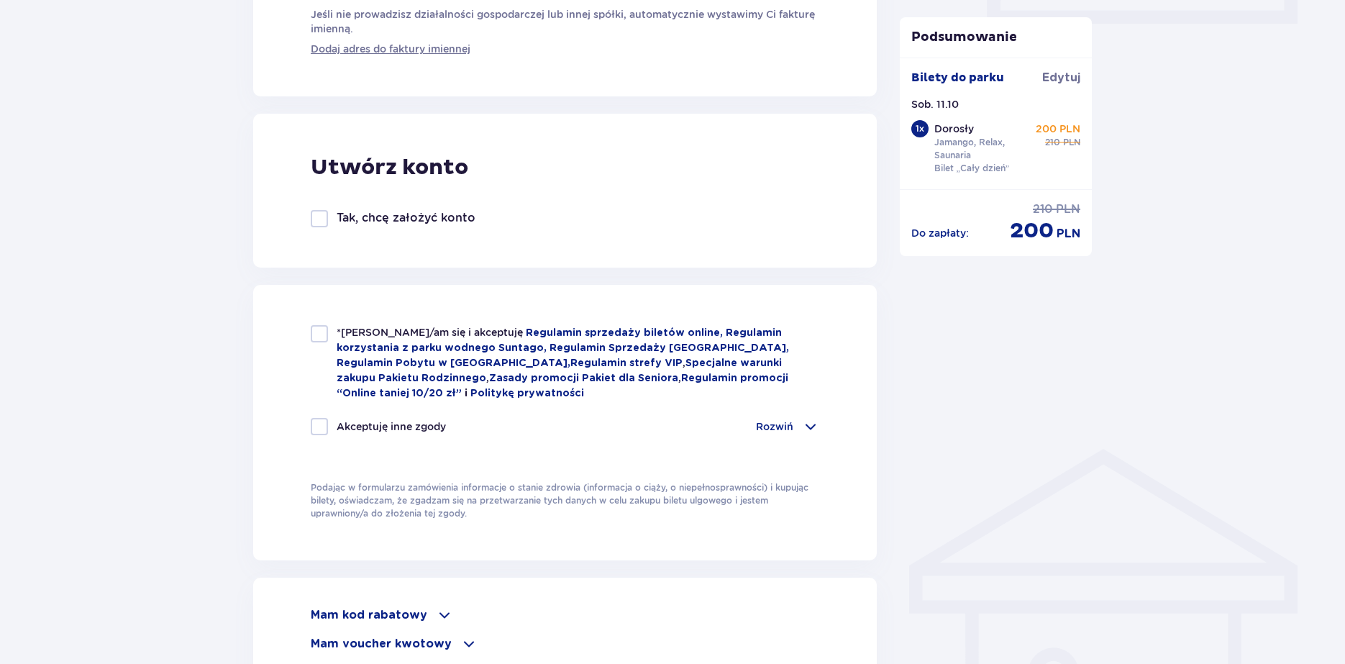
type input "572302053"
click at [322, 330] on div at bounding box center [319, 333] width 17 height 17
checkbox input "true"
click at [328, 423] on div "Akceptuję inne zgody" at bounding box center [378, 426] width 135 height 17
checkbox input "true"
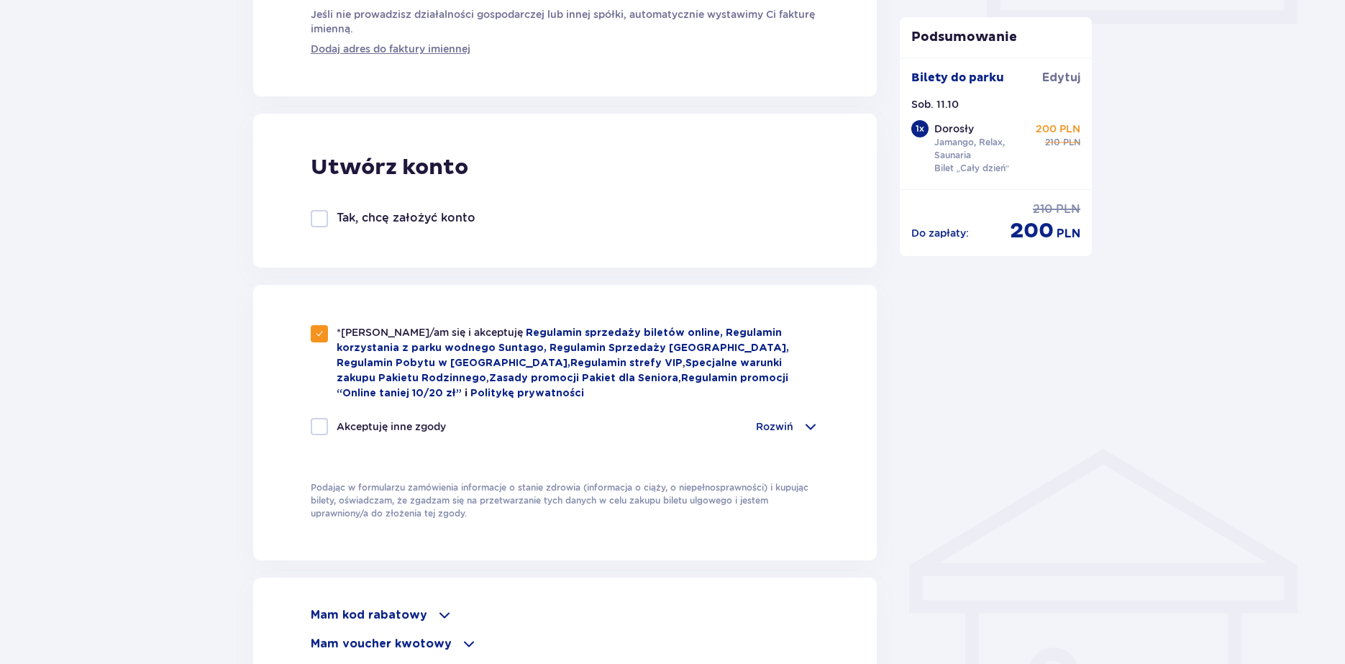
checkbox input "true"
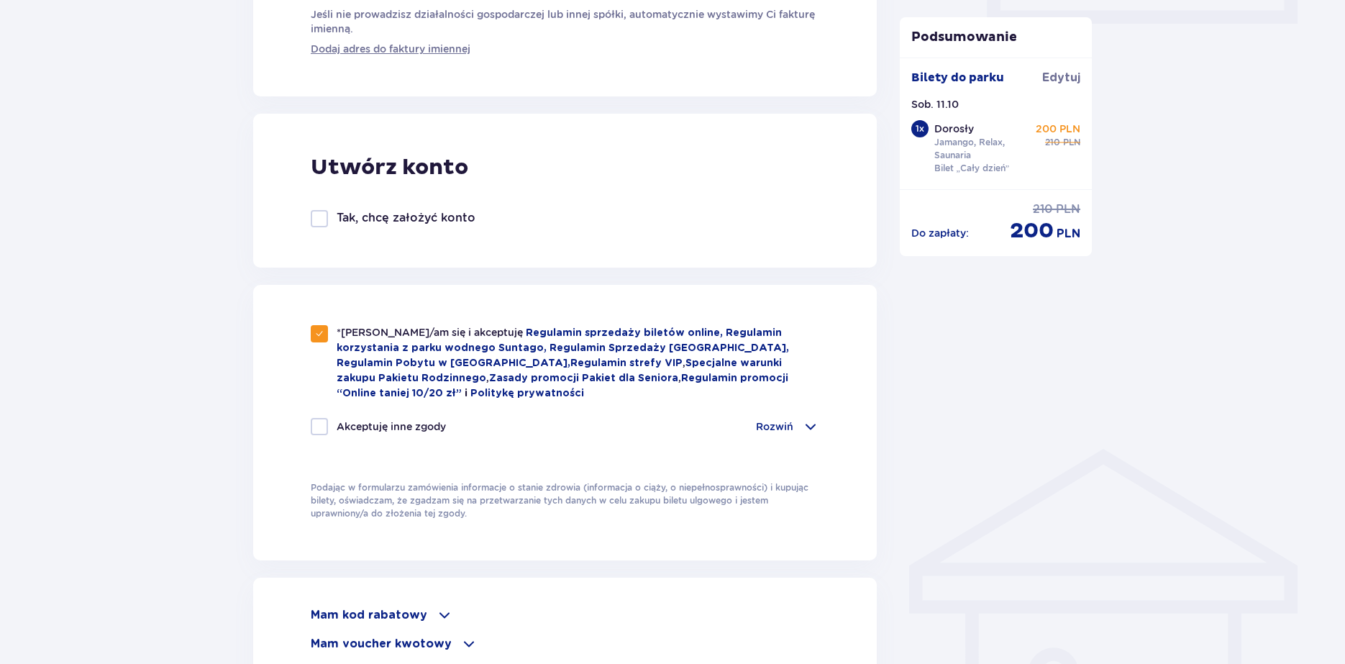
checkbox input "true"
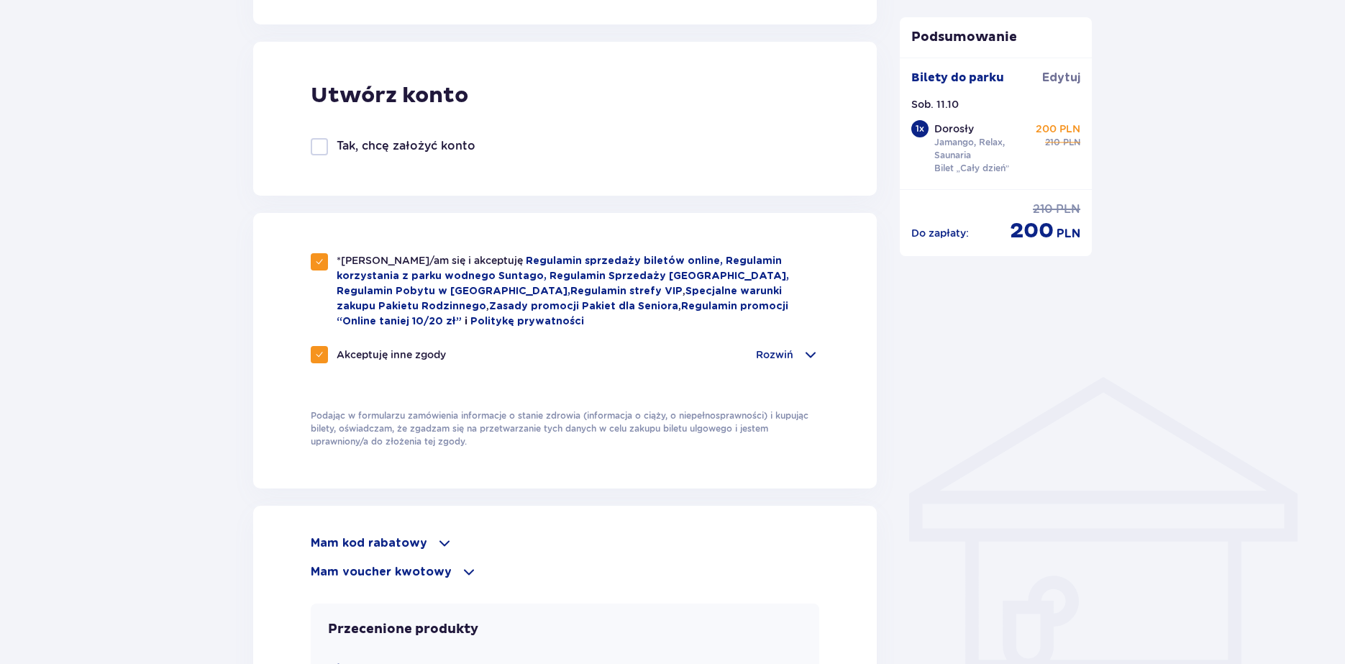
click at [794, 358] on div "Rozwiń" at bounding box center [787, 354] width 63 height 17
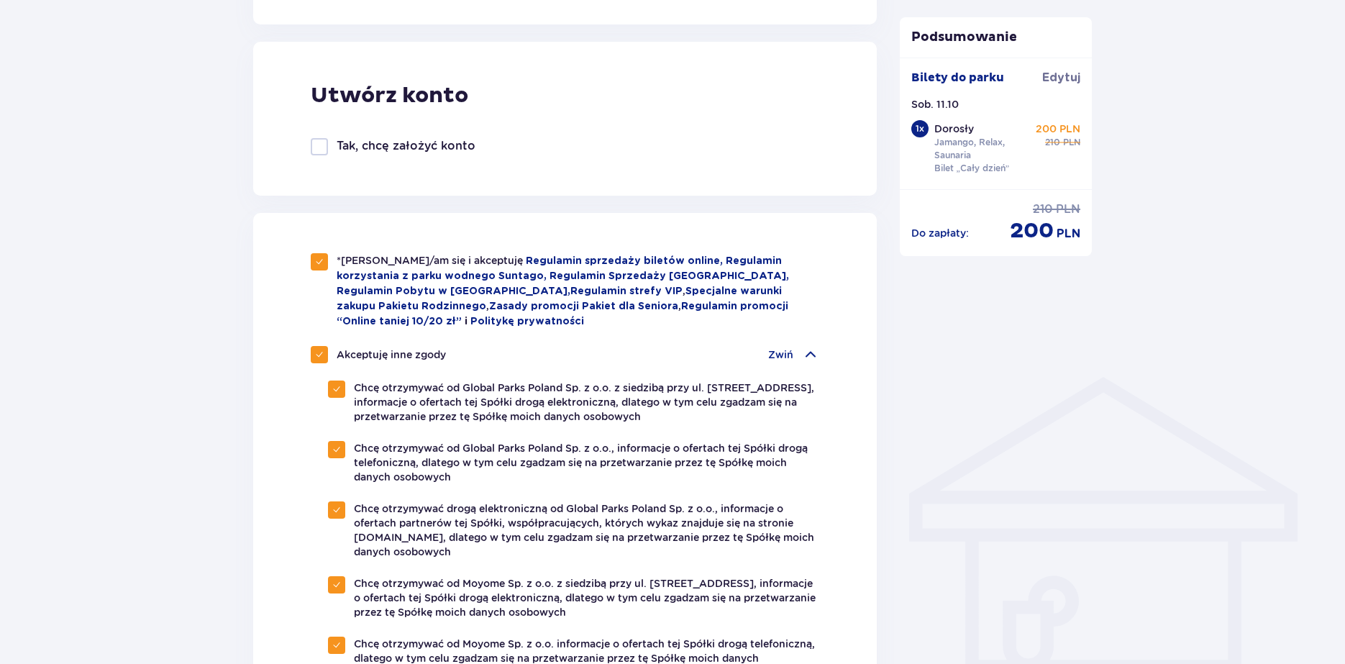
click at [326, 356] on div at bounding box center [319, 354] width 17 height 17
checkbox input "false"
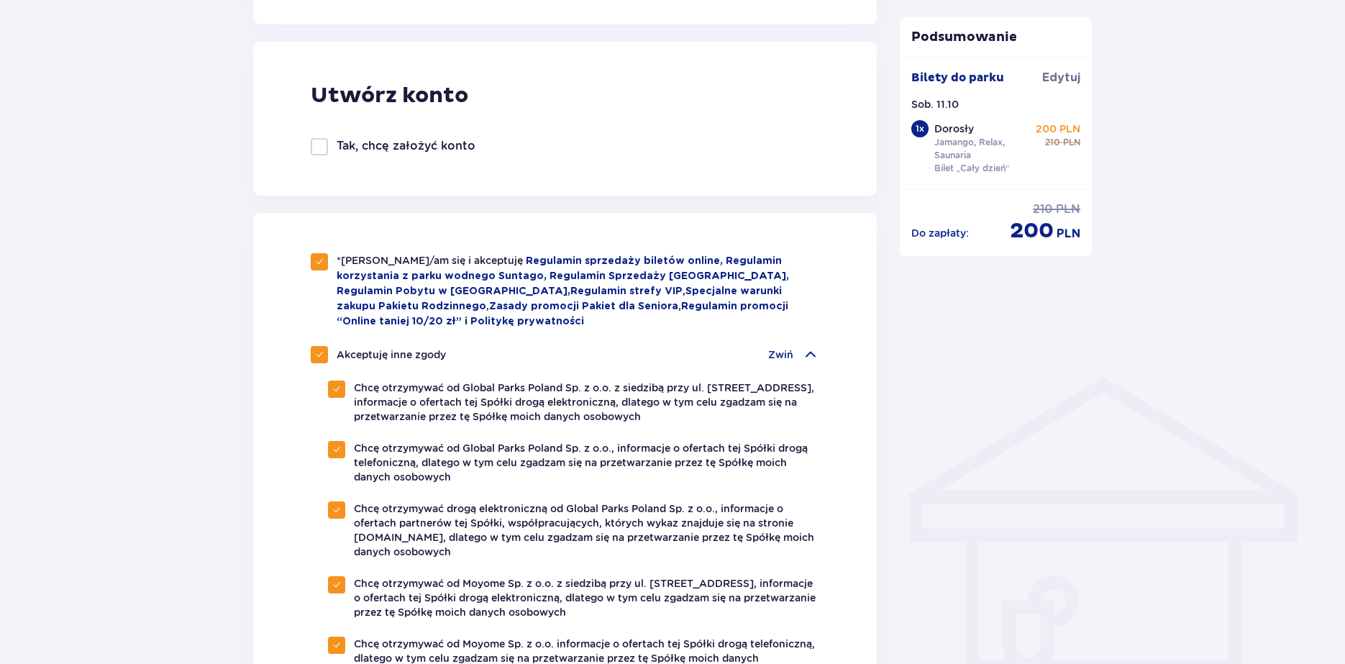
checkbox input "false"
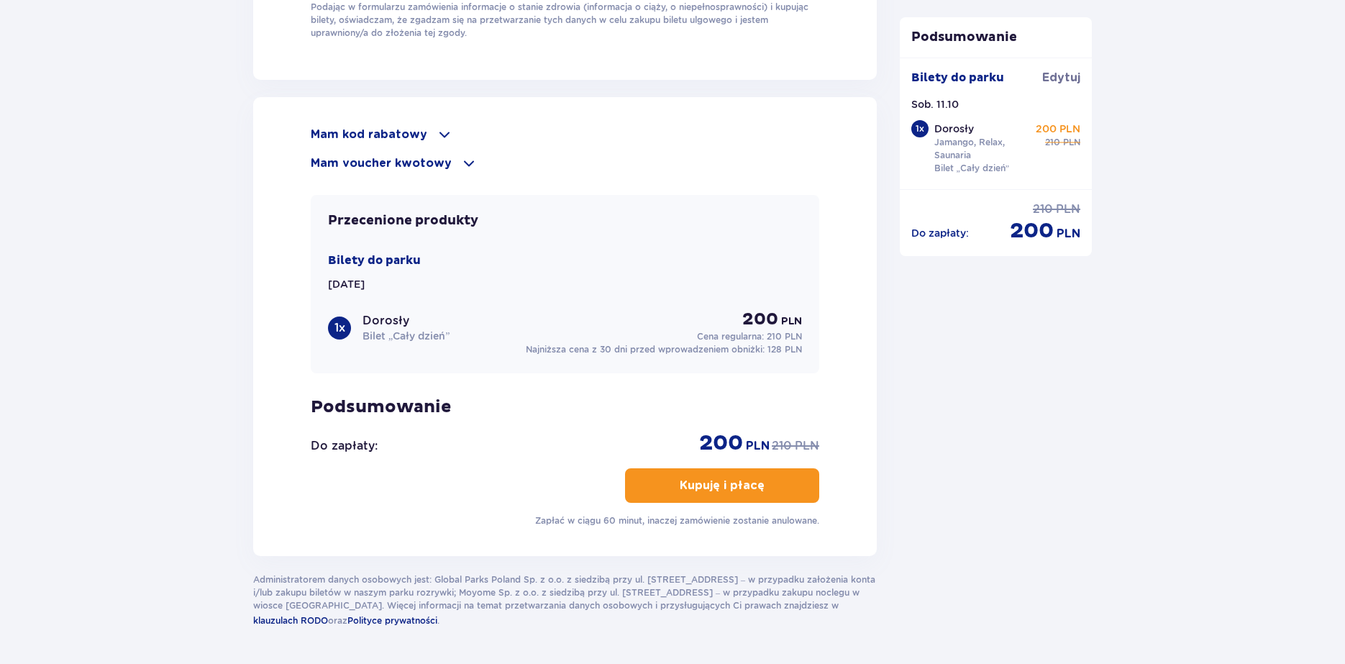
scroll to position [1621, 0]
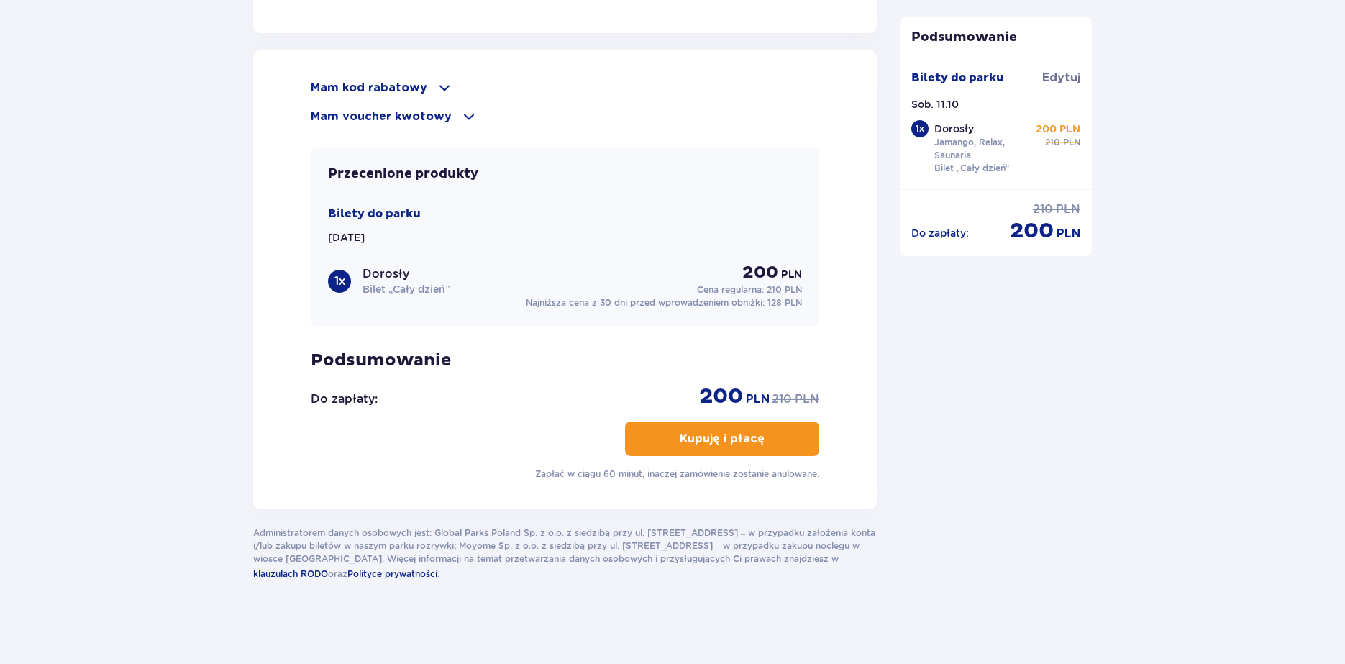
click at [724, 439] on p "Kupuję i płacę" at bounding box center [722, 439] width 85 height 16
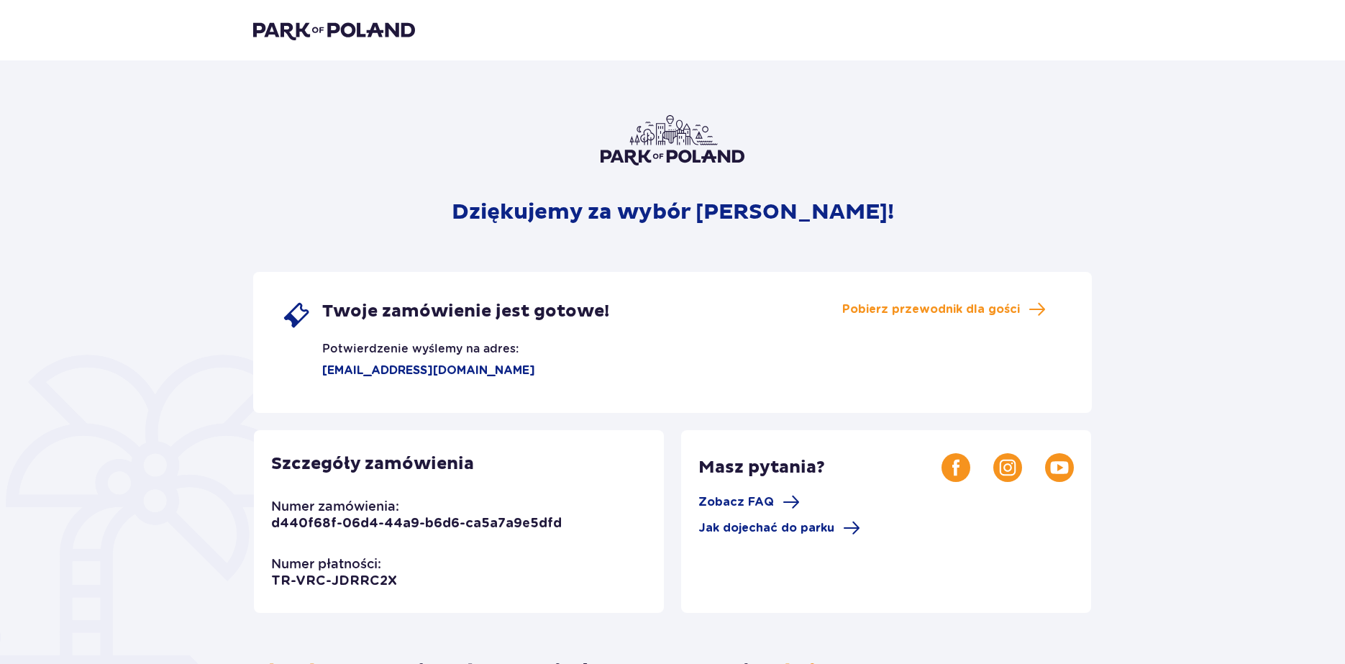
click at [337, 32] on img at bounding box center [334, 30] width 162 height 20
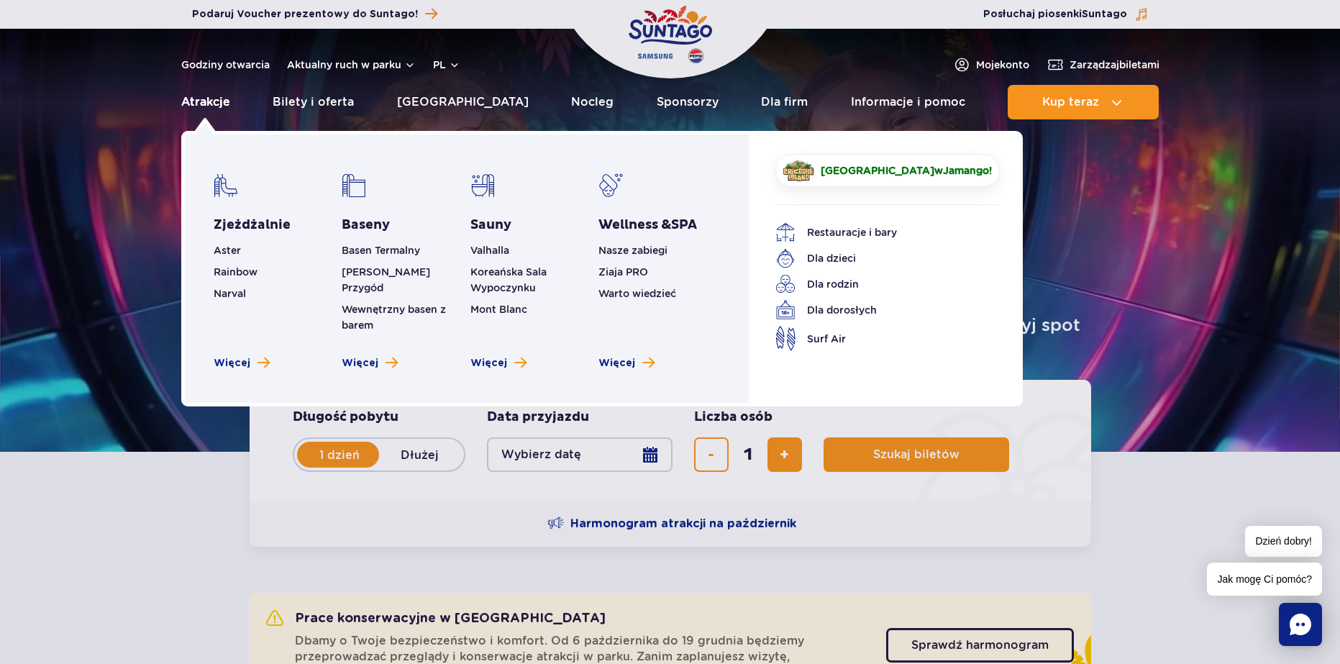
click at [201, 101] on link "Atrakcje" at bounding box center [205, 102] width 49 height 35
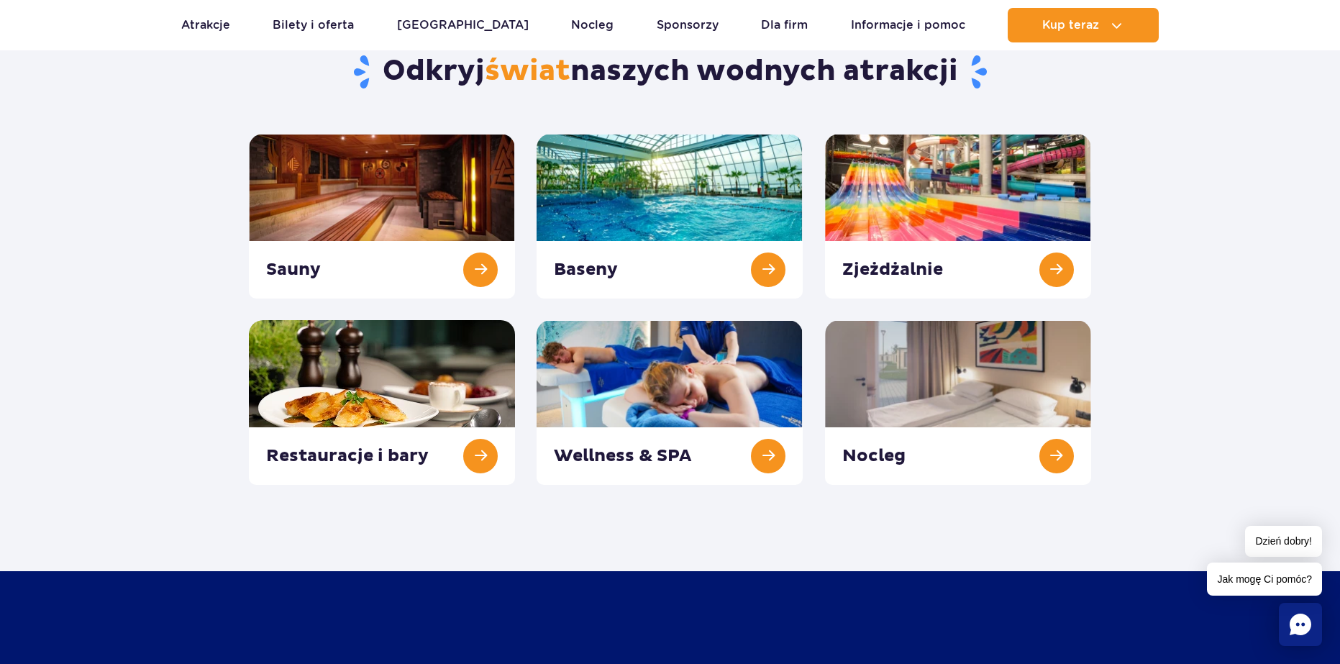
scroll to position [144, 0]
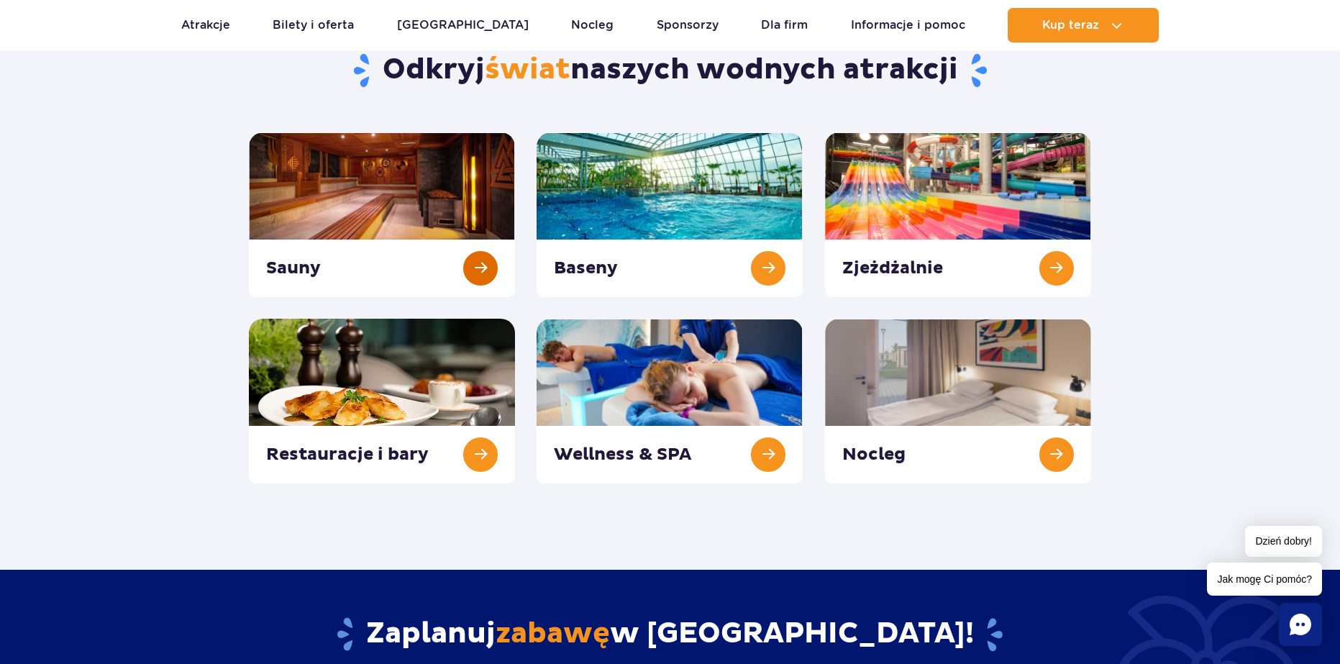
click at [406, 212] on link at bounding box center [382, 214] width 266 height 165
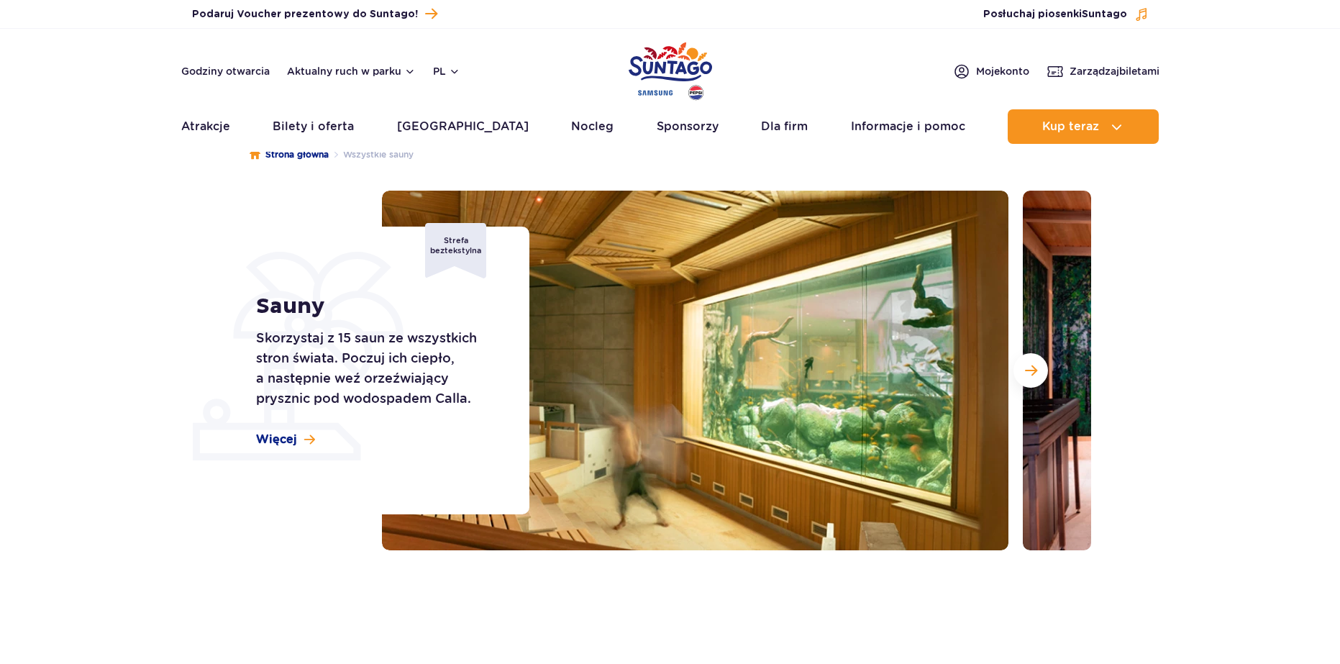
scroll to position [72, 0]
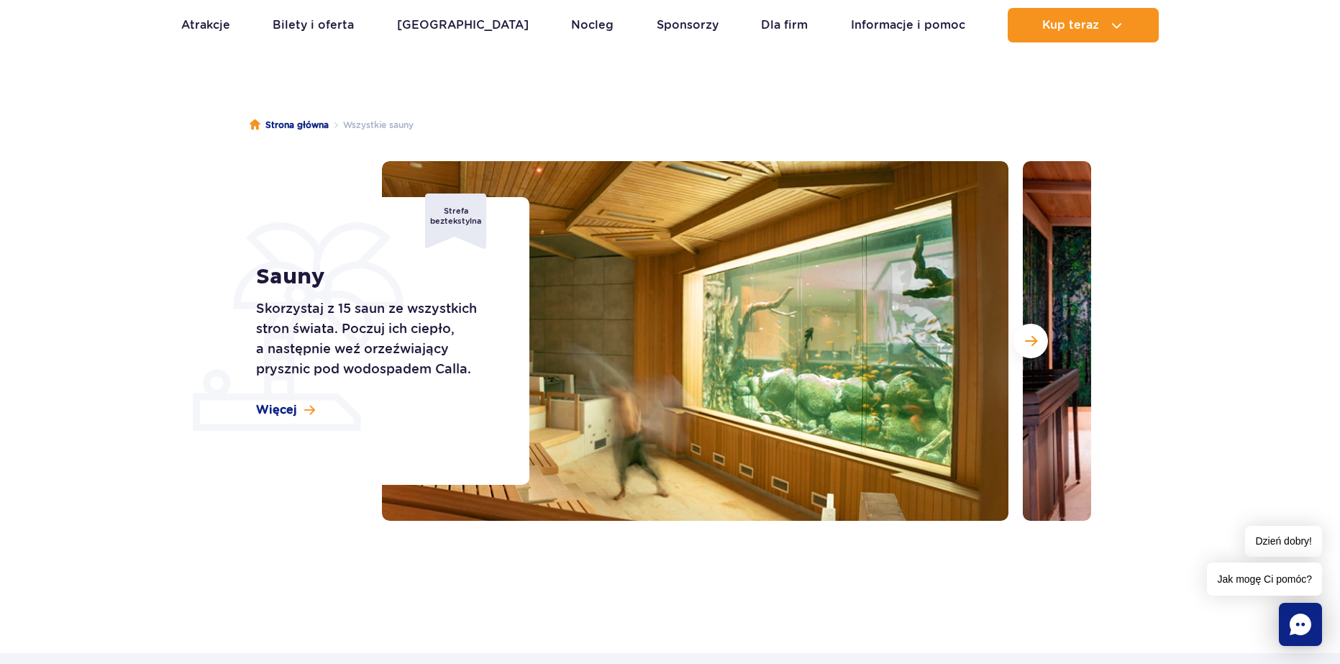
click at [722, 373] on img at bounding box center [695, 341] width 627 height 360
click at [617, 399] on img at bounding box center [695, 341] width 627 height 360
click at [1020, 340] on button "Następny slajd" at bounding box center [1031, 341] width 35 height 35
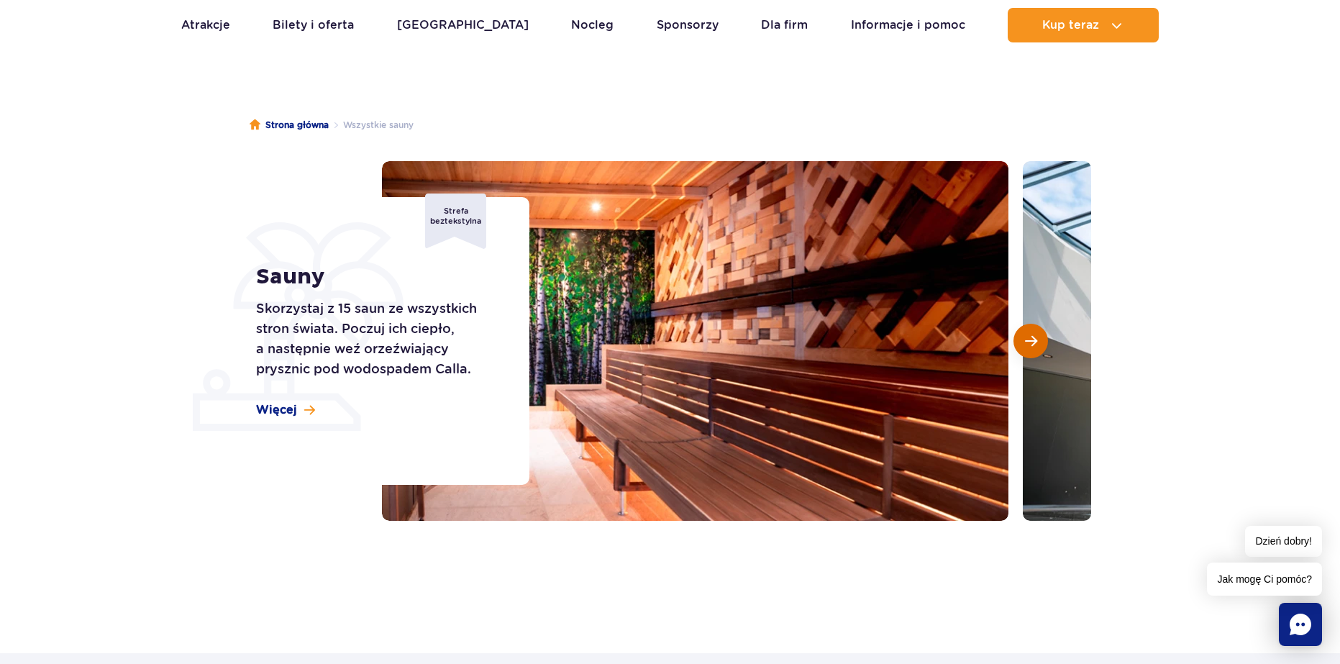
click at [1020, 340] on button "Następny slajd" at bounding box center [1031, 341] width 35 height 35
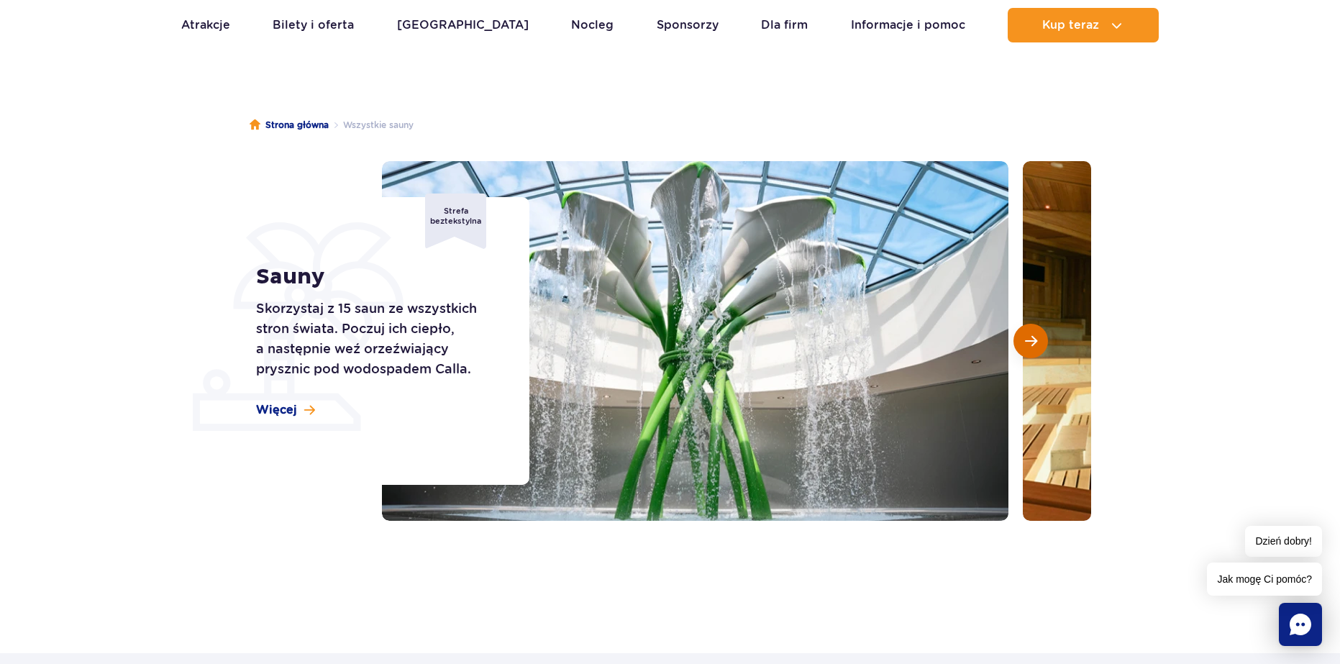
click at [1020, 340] on button "Następny slajd" at bounding box center [1031, 341] width 35 height 35
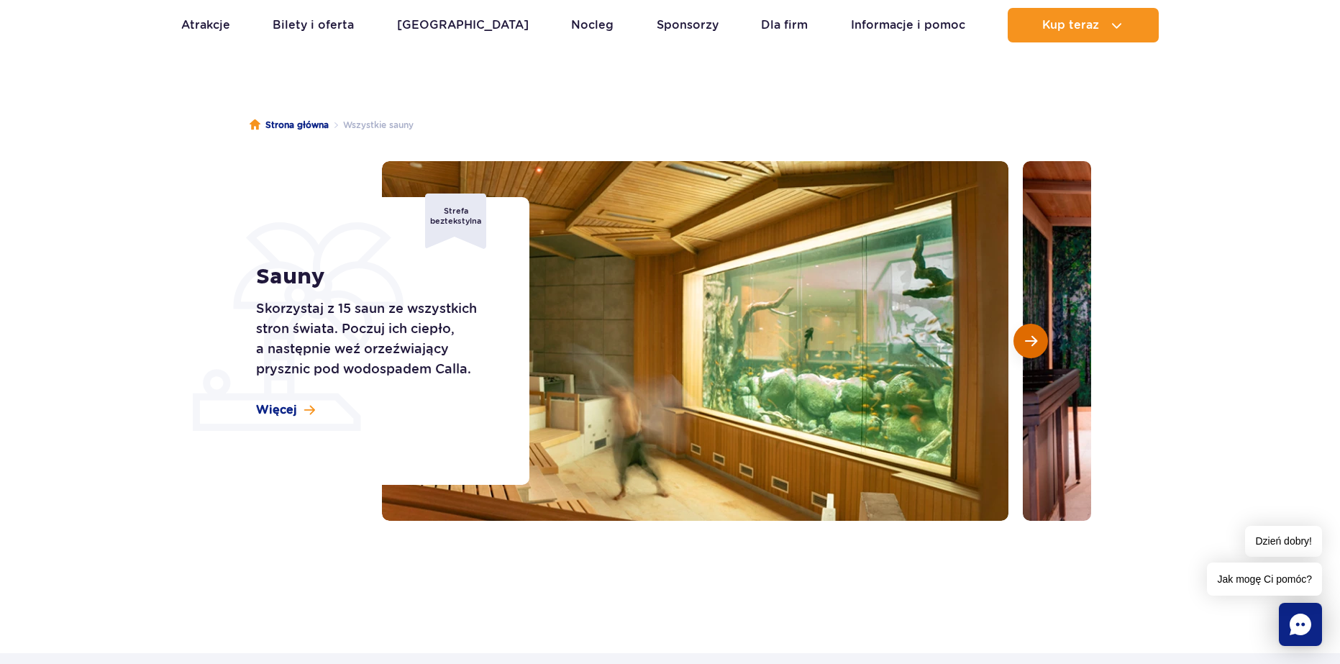
click at [1020, 340] on button "Następny slajd" at bounding box center [1031, 341] width 35 height 35
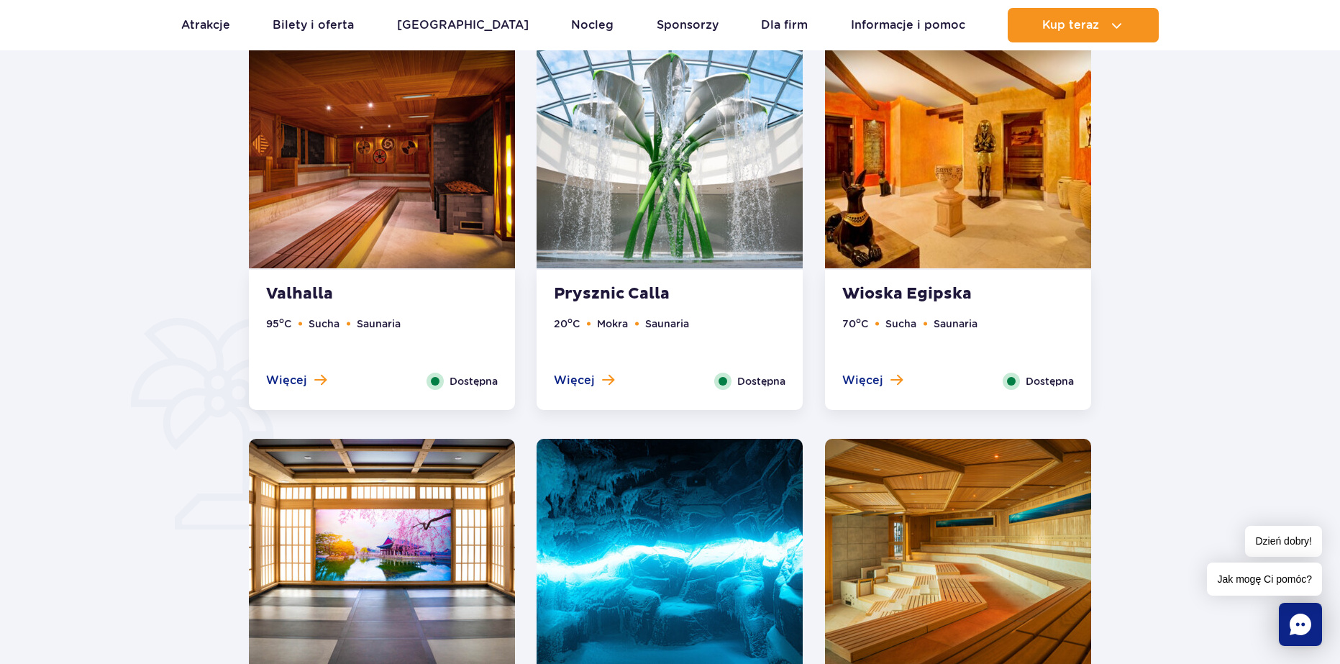
scroll to position [863, 0]
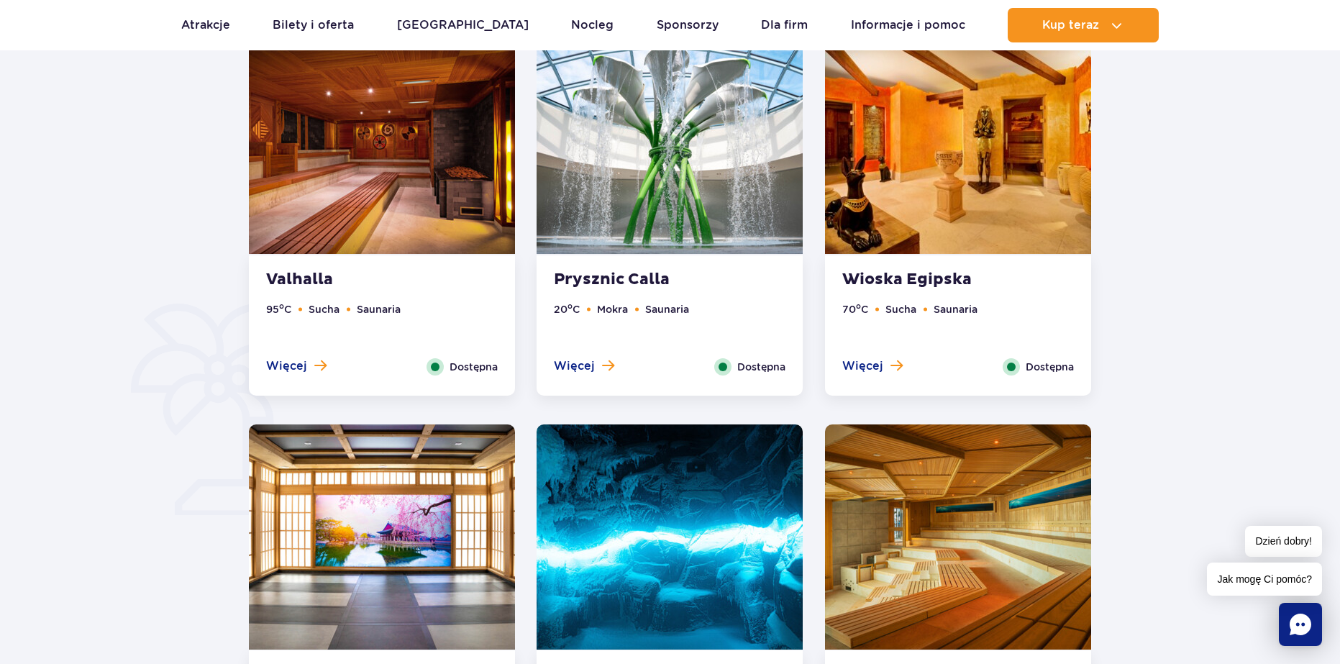
click at [320, 280] on strong "Valhalla" at bounding box center [353, 280] width 174 height 20
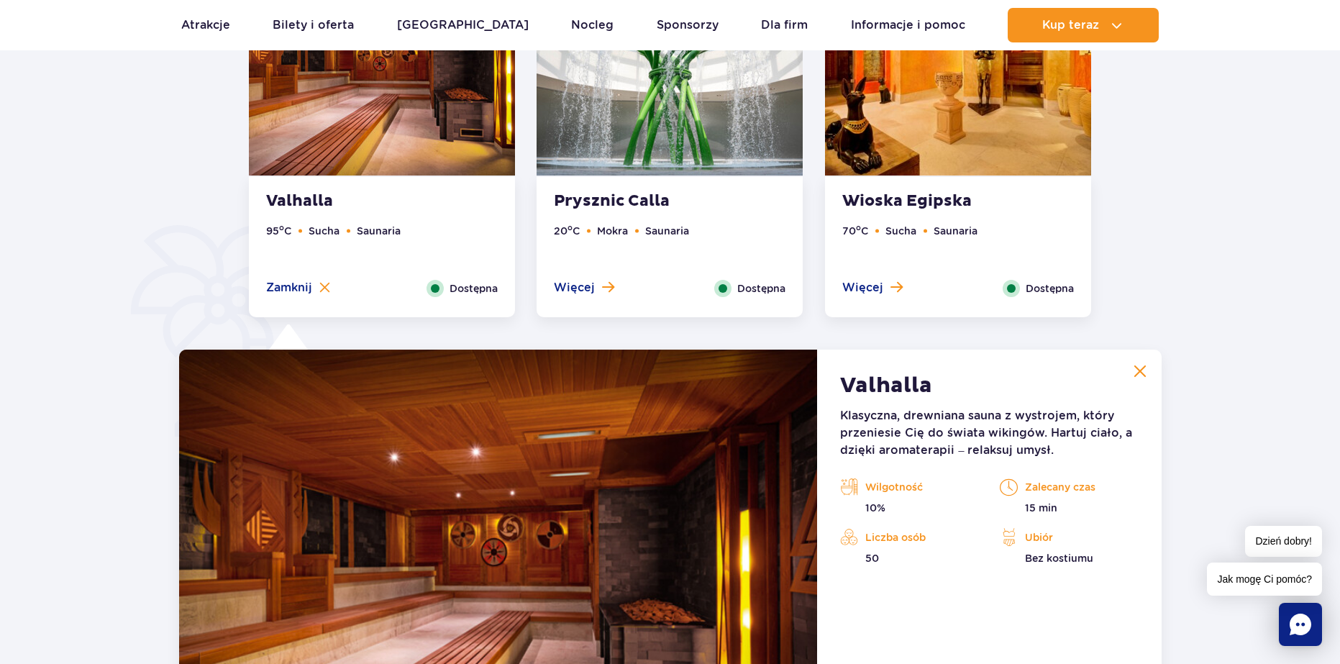
scroll to position [1205, 0]
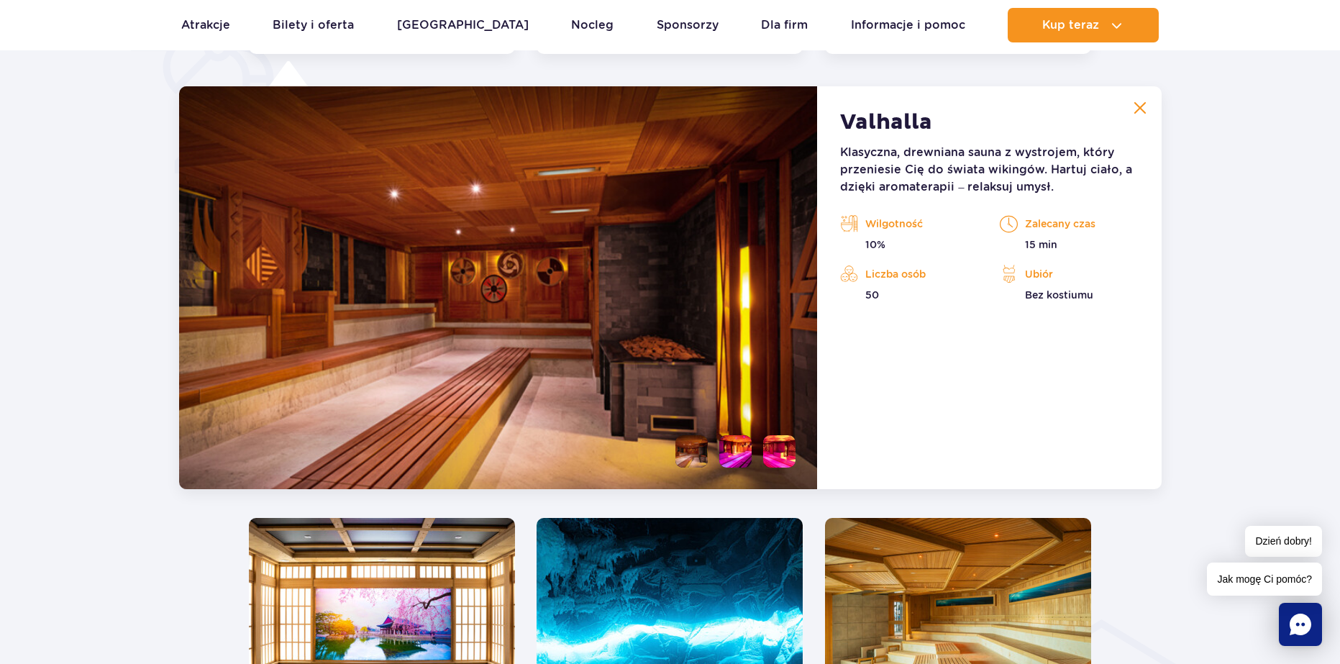
click at [739, 455] on li at bounding box center [735, 451] width 32 height 32
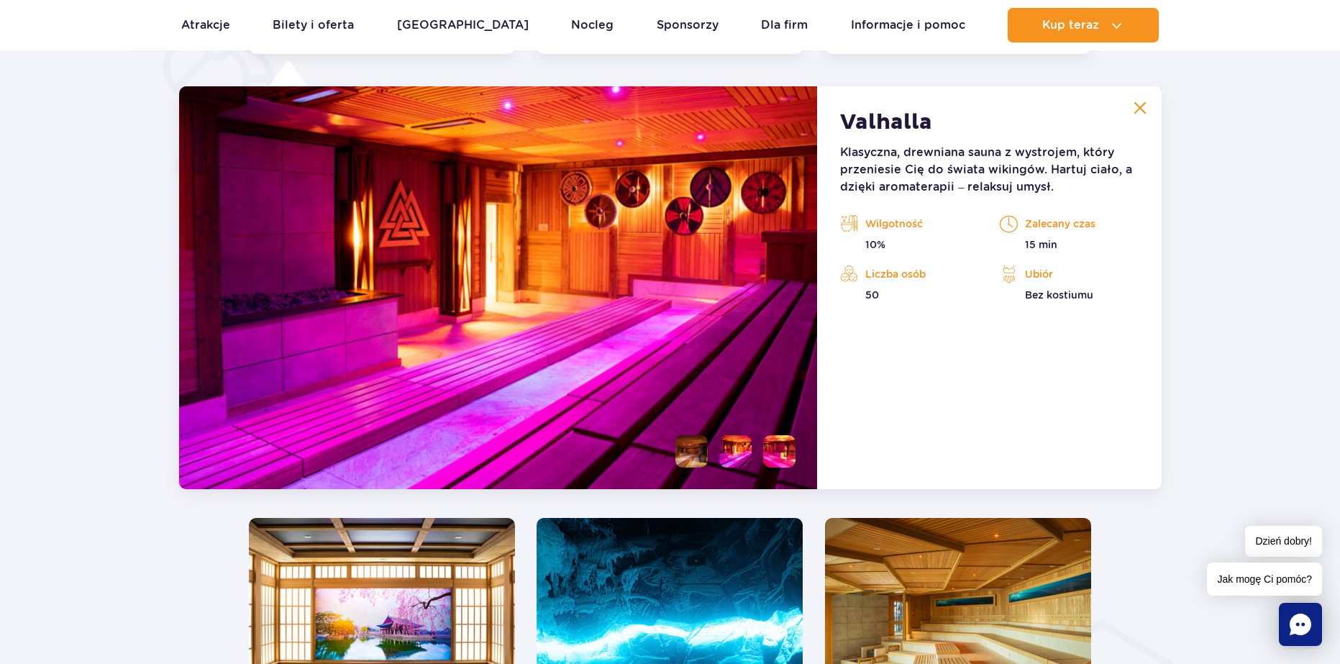
click at [780, 452] on li at bounding box center [779, 451] width 32 height 32
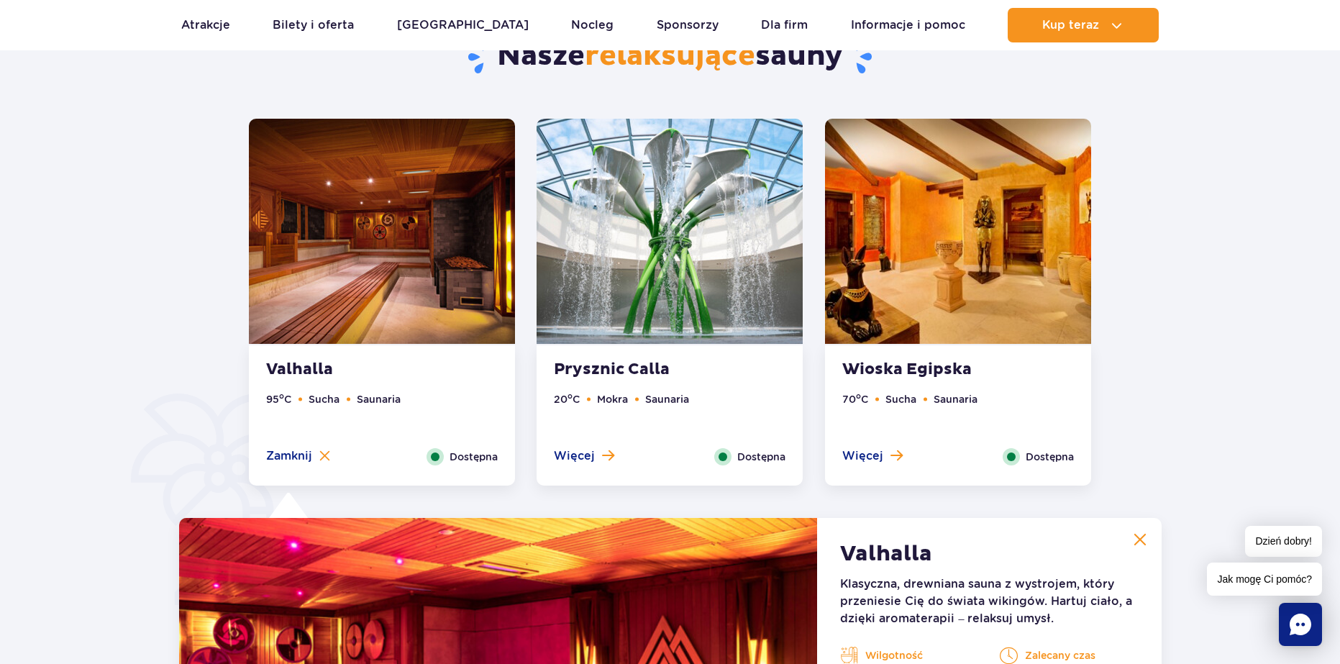
click at [656, 375] on strong "Prysznic Calla" at bounding box center [641, 370] width 174 height 20
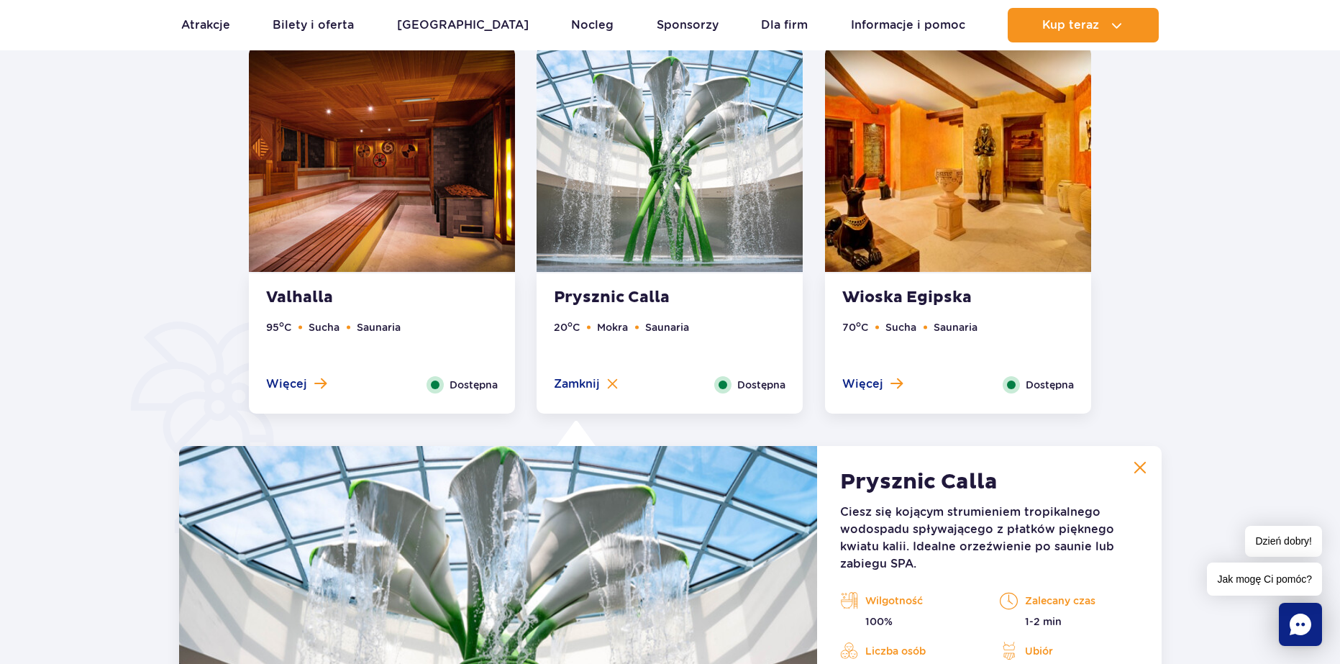
click at [910, 298] on strong "Wioska Egipska" at bounding box center [929, 298] width 174 height 20
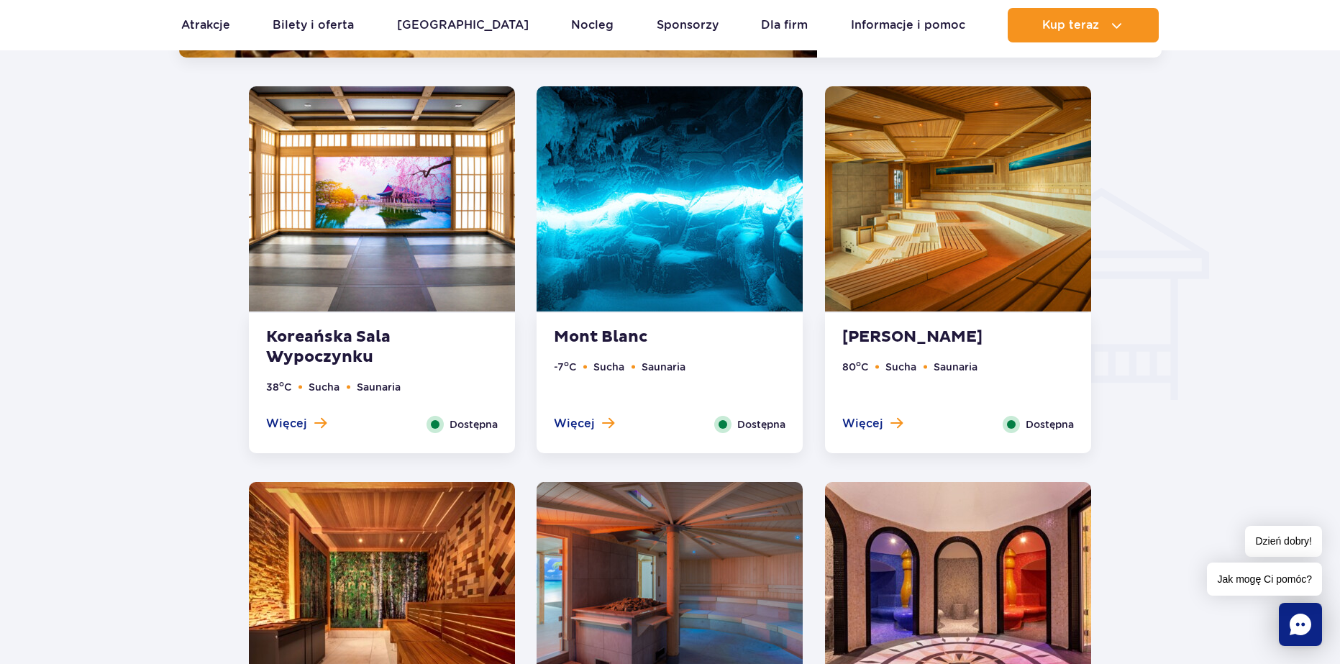
click at [386, 329] on strong "Koreańska Sala Wypoczynku" at bounding box center [353, 347] width 174 height 40
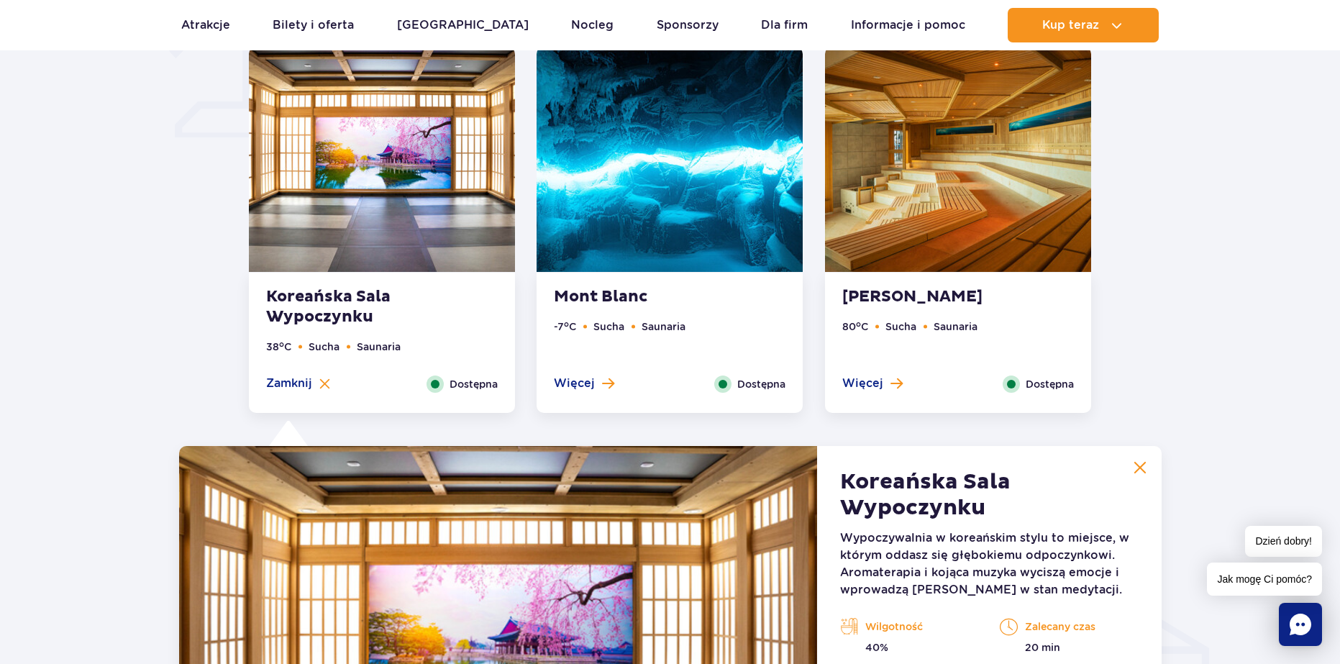
click at [620, 296] on strong "Mont Blanc" at bounding box center [641, 297] width 174 height 20
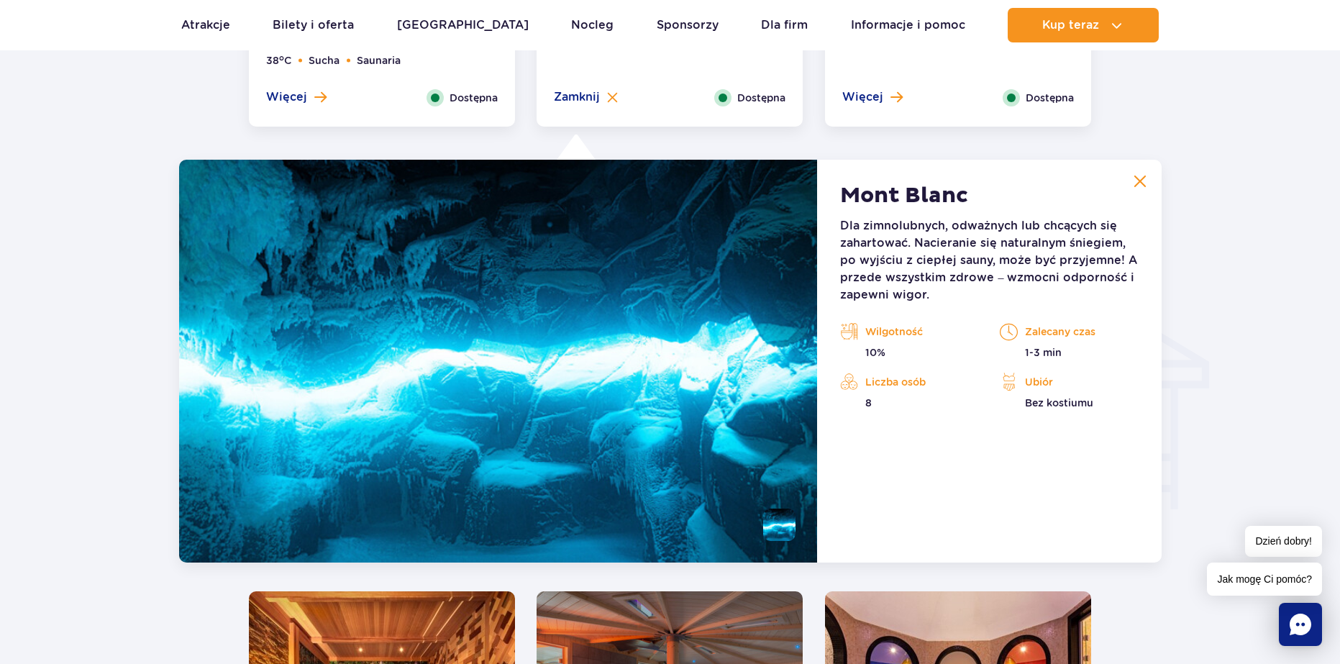
scroll to position [1529, 0]
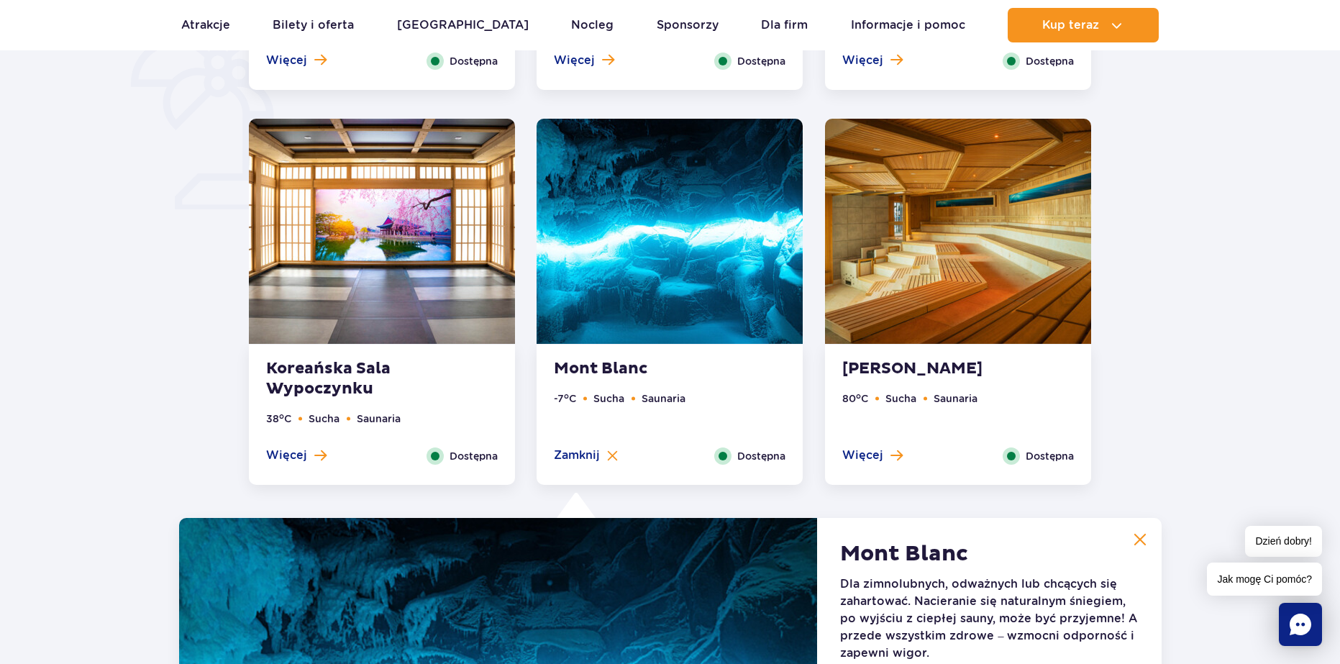
click at [958, 243] on img at bounding box center [958, 231] width 266 height 225
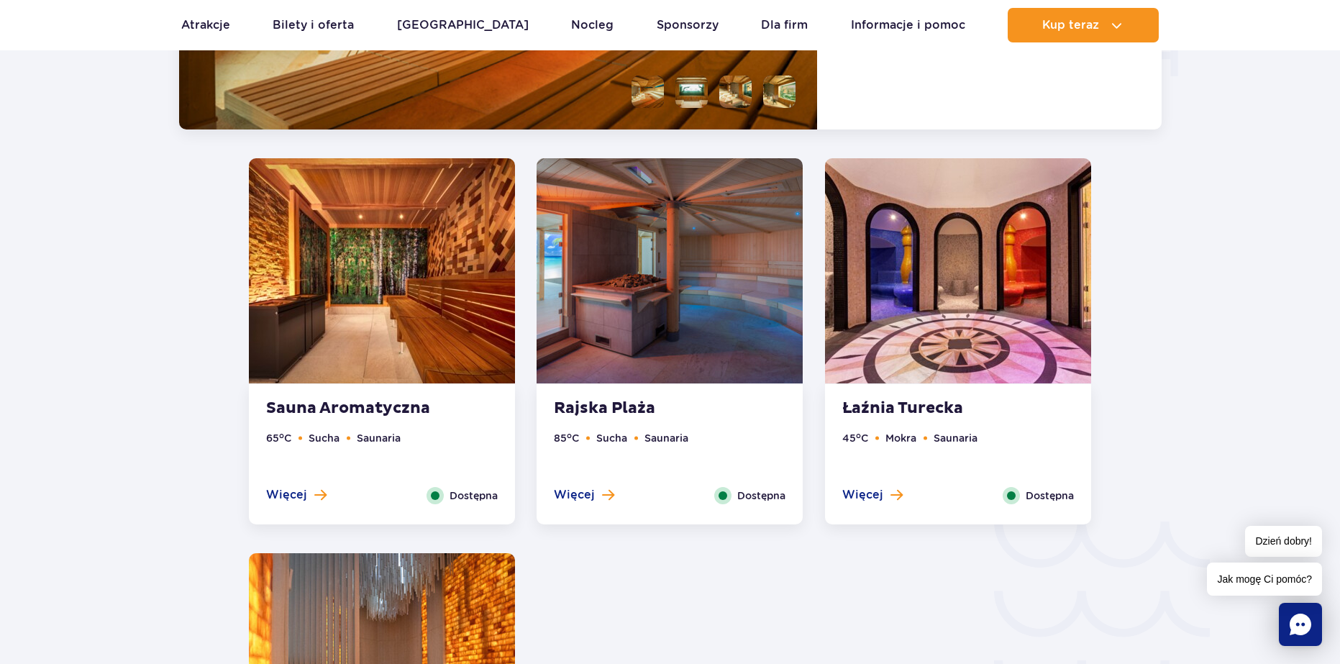
click at [414, 250] on img at bounding box center [382, 270] width 266 height 225
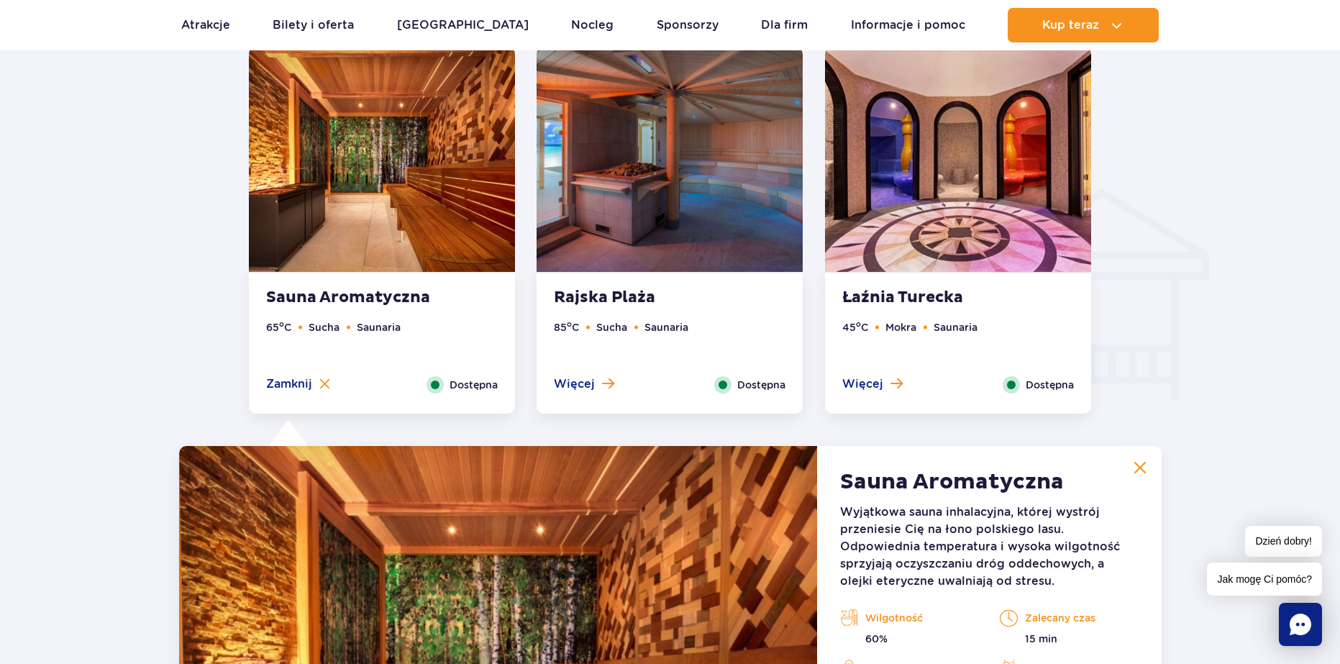
click at [635, 234] on img at bounding box center [670, 159] width 266 height 225
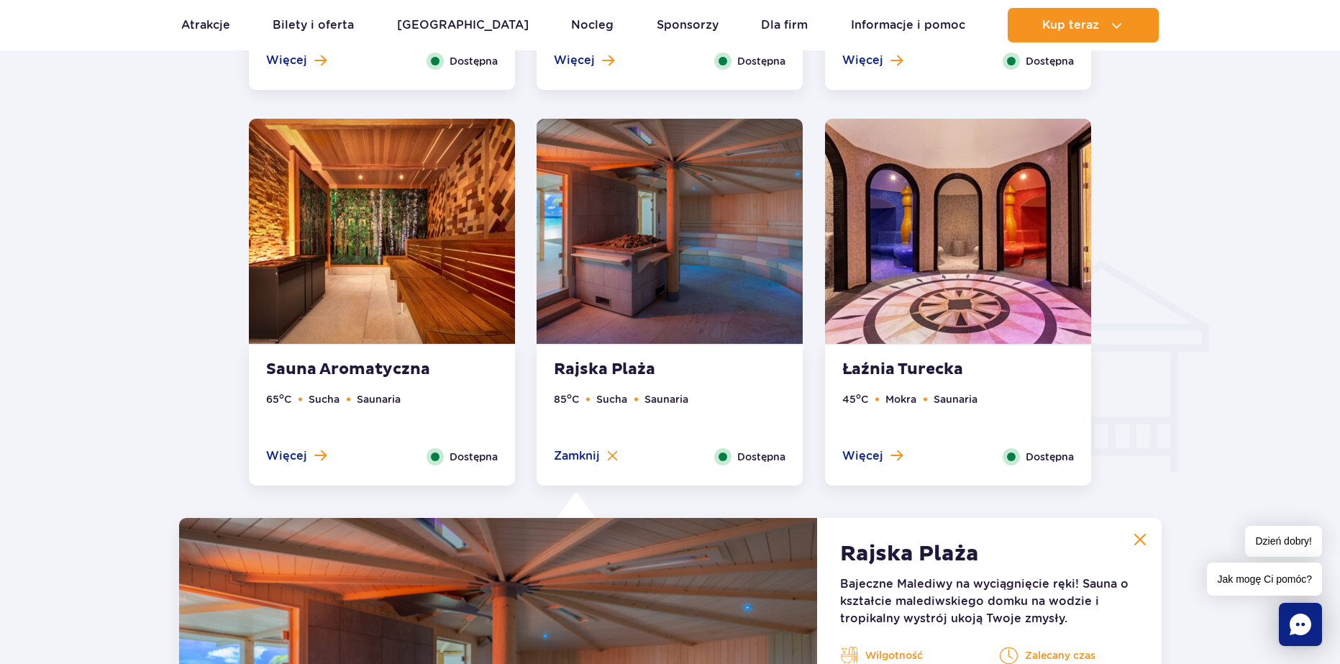
click at [904, 254] on img at bounding box center [958, 231] width 266 height 225
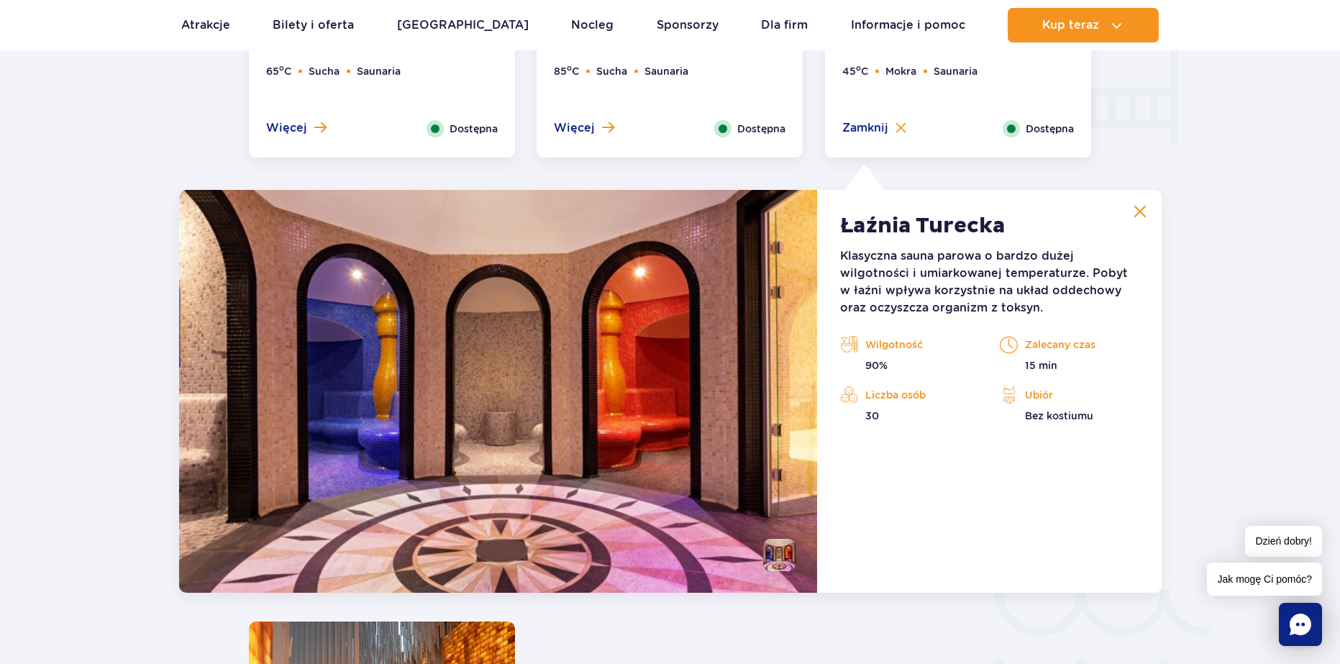
scroll to position [1996, 0]
